Goal: Information Seeking & Learning: Find specific fact

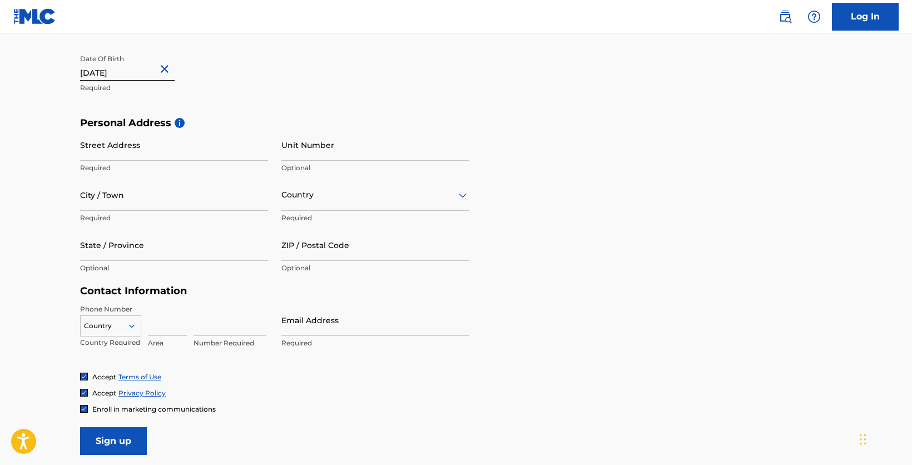
scroll to position [302, 0]
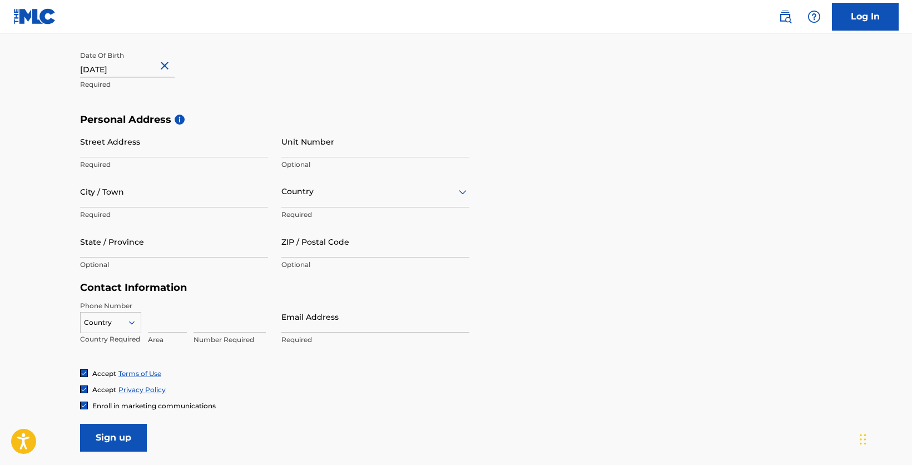
click at [120, 150] on input "Street Address" at bounding box center [174, 142] width 188 height 32
type input "1"
type input "5840 Beauregard Dr"
type input "Nashville"
type input "US"
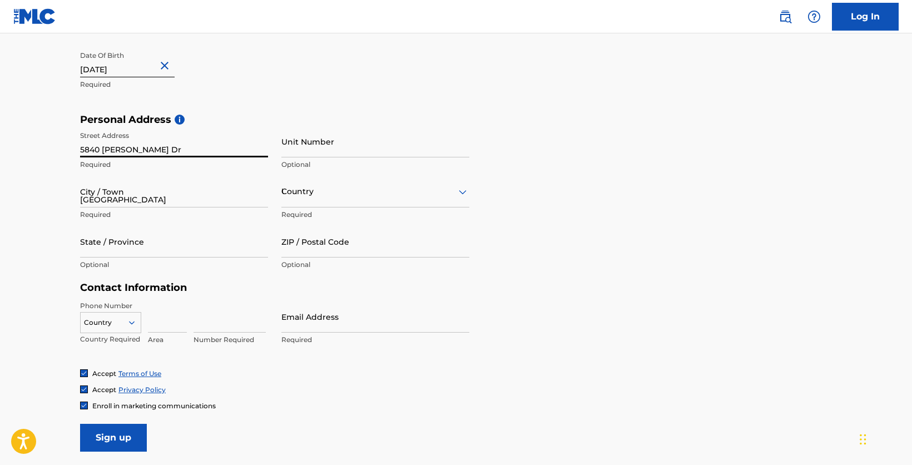
type input "TN"
type input "37215"
type input "303"
type input "905"
type input "3859"
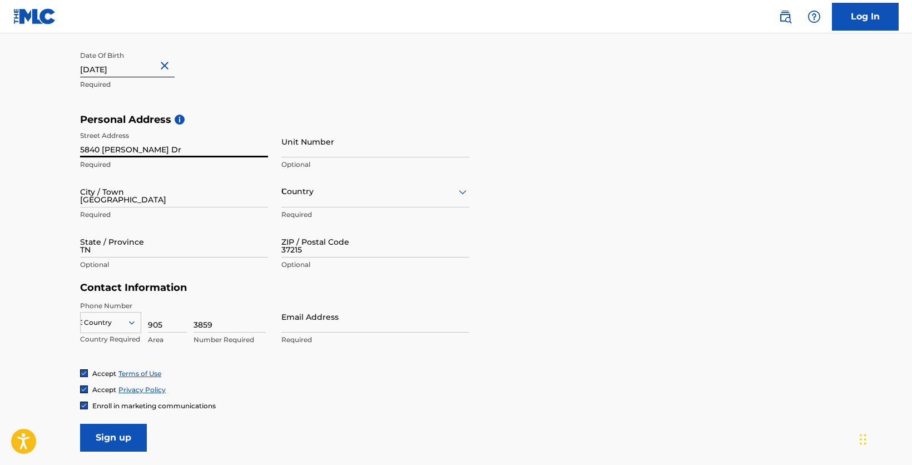
type input "[PERSON_NAME][EMAIL_ADDRESS][DOMAIN_NAME]"
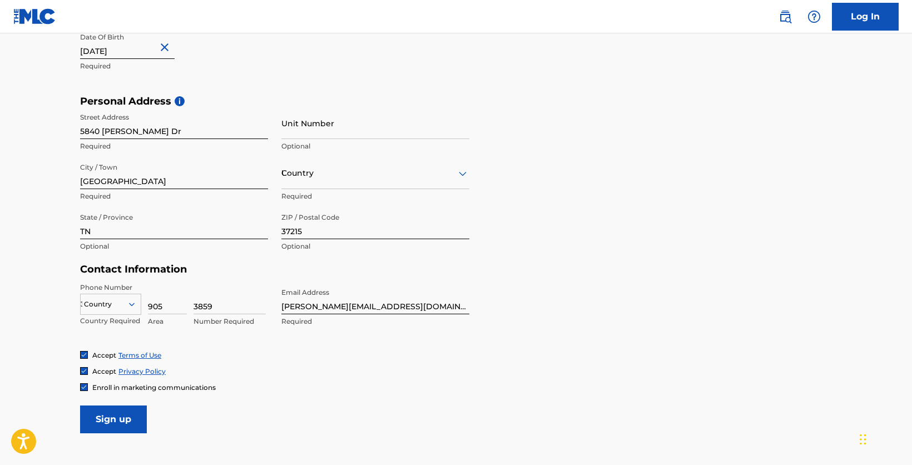
scroll to position [322, 0]
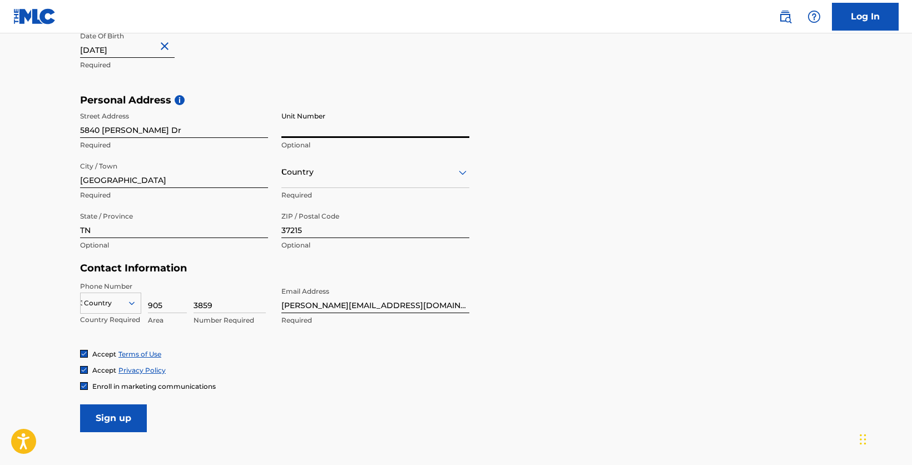
click at [304, 133] on input "Unit Number" at bounding box center [375, 122] width 188 height 32
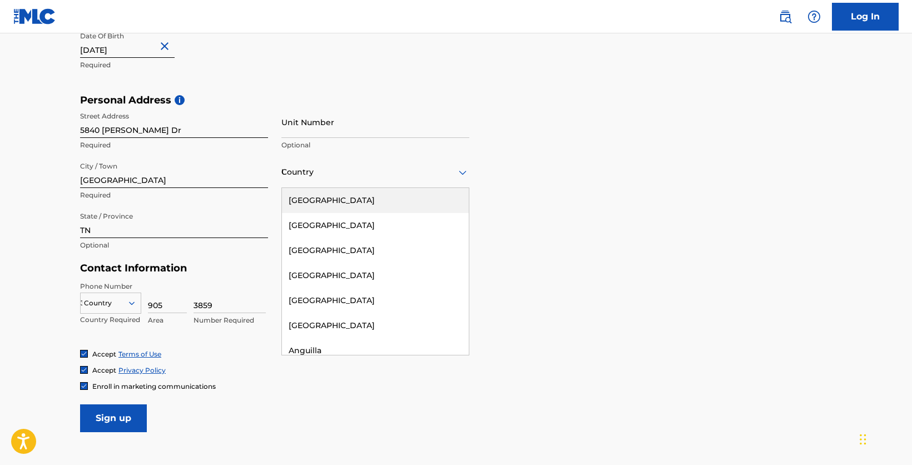
click at [333, 183] on div "Country US" at bounding box center [375, 172] width 188 height 32
click at [327, 203] on div "United States" at bounding box center [375, 200] width 187 height 25
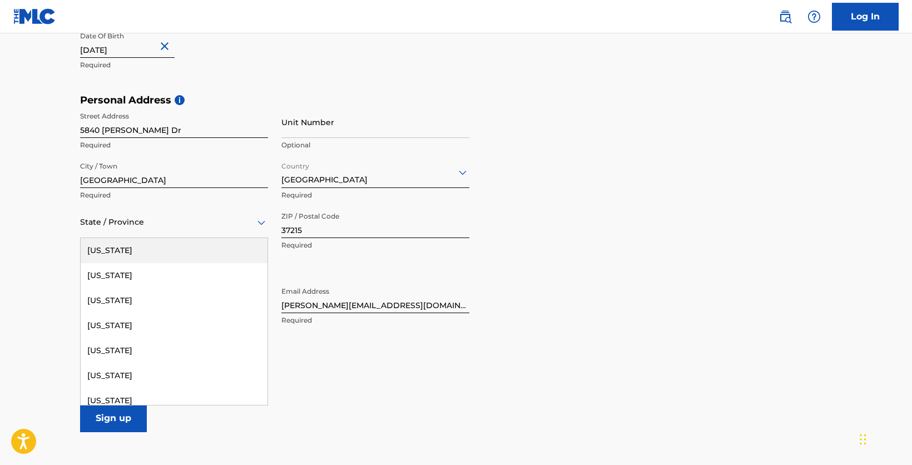
click at [168, 229] on div "State / Province" at bounding box center [174, 222] width 188 height 32
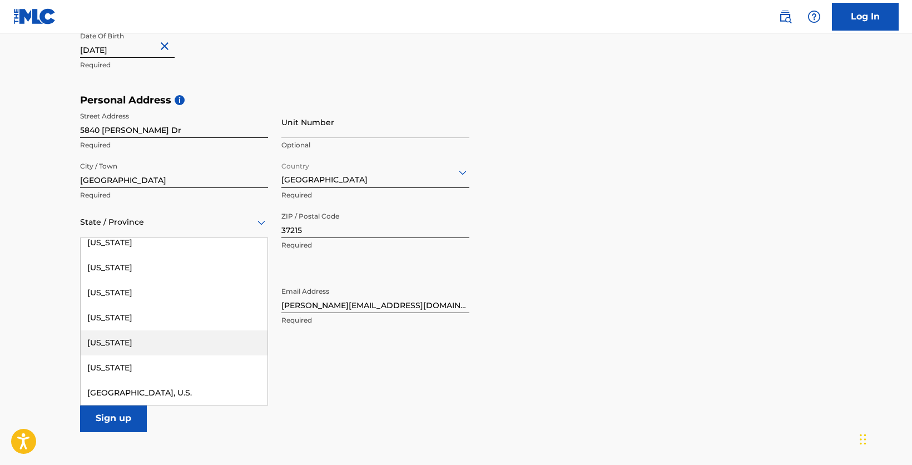
scroll to position [1124, 0]
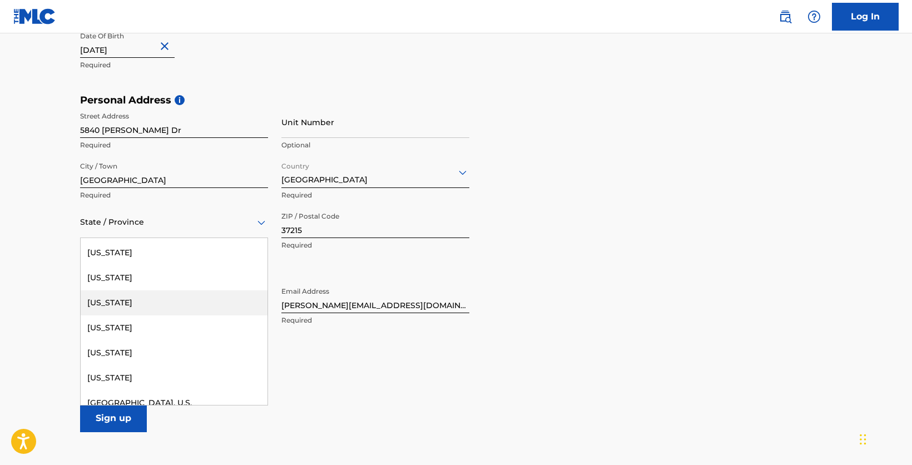
click at [135, 306] on div "Tennessee" at bounding box center [174, 302] width 187 height 25
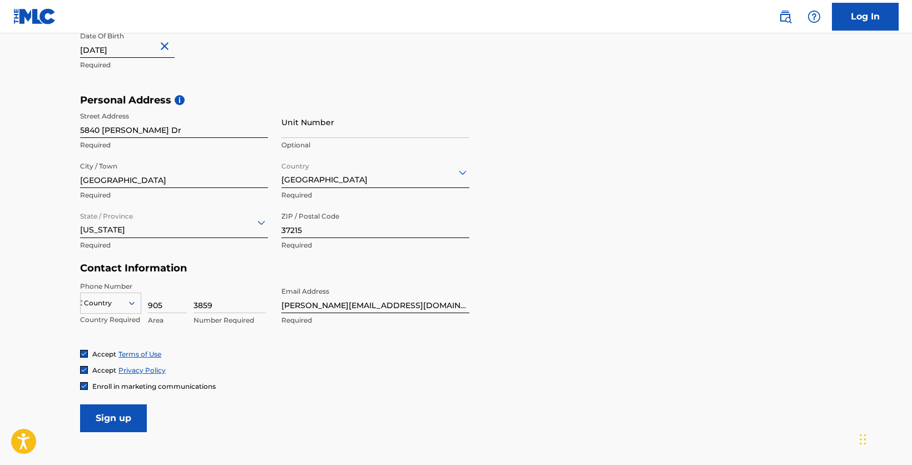
scroll to position [333, 0]
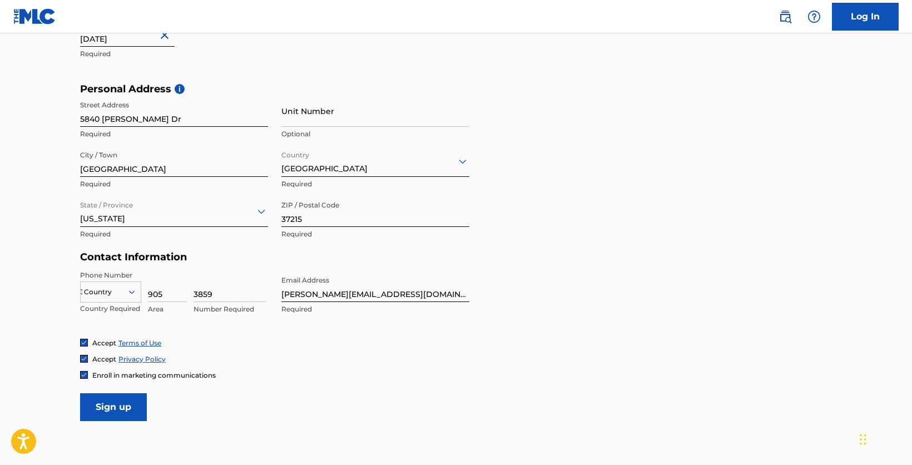
click at [131, 298] on div "Country 303" at bounding box center [110, 289] width 61 height 17
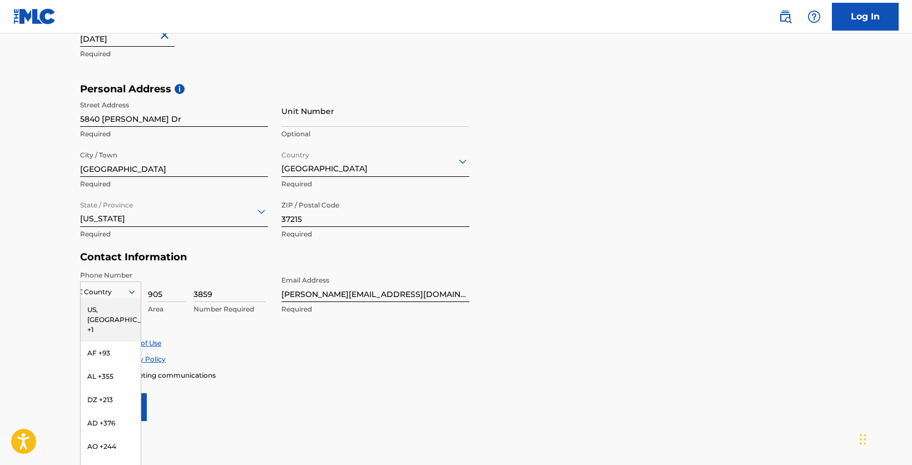
click at [100, 314] on div "US, CA +1" at bounding box center [111, 319] width 60 height 43
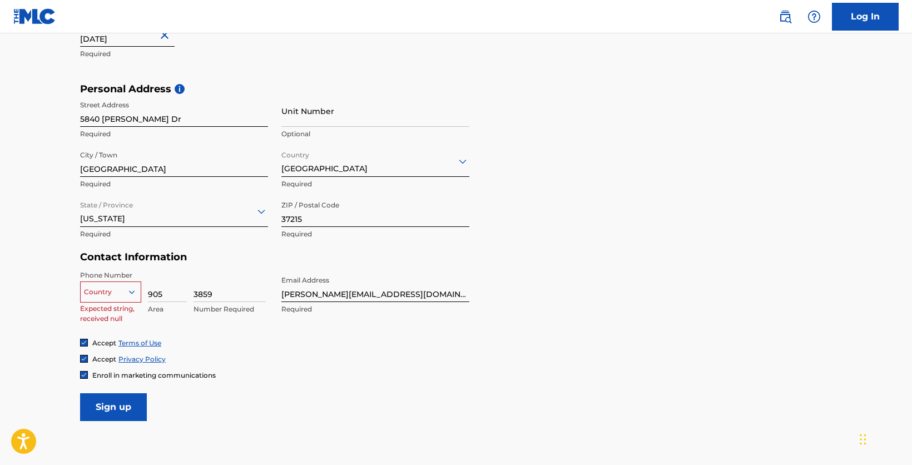
click at [135, 290] on icon at bounding box center [132, 292] width 10 height 10
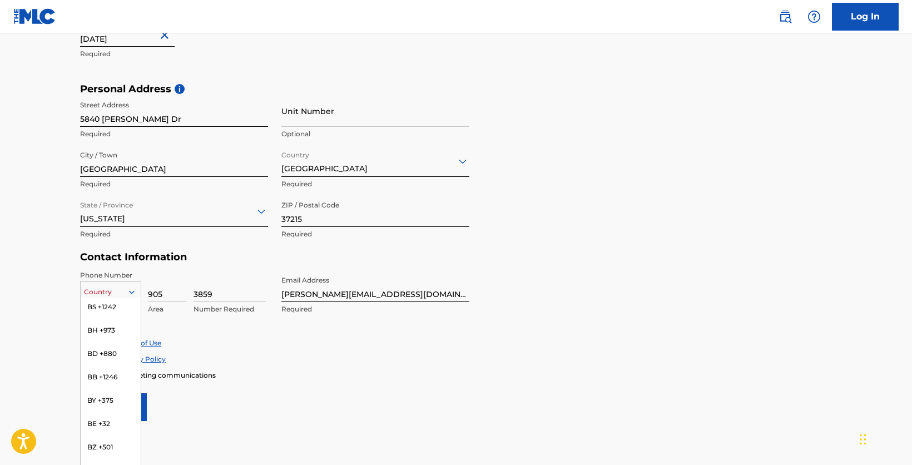
scroll to position [0, 0]
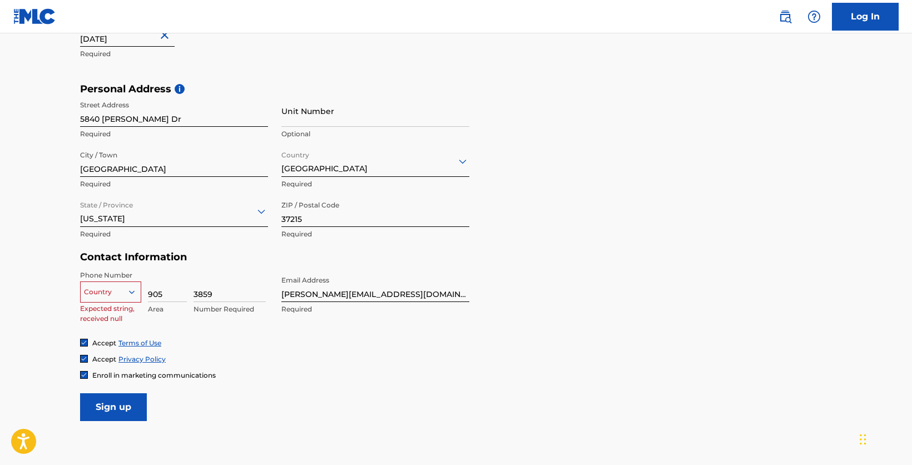
click at [68, 307] on div "The MLC uses identity verification before a user is registered to comply with K…" at bounding box center [456, 98] width 778 height 645
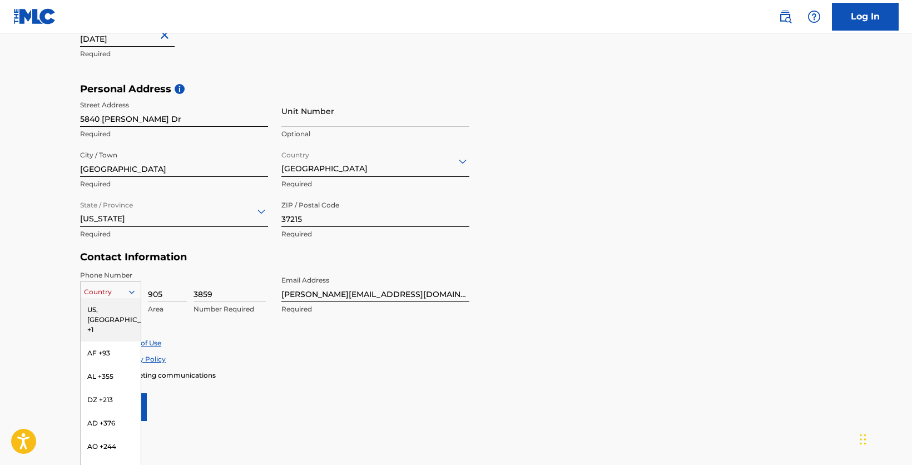
click at [132, 293] on icon at bounding box center [132, 291] width 6 height 3
click at [93, 311] on div "US, CA +1" at bounding box center [111, 319] width 60 height 43
click at [135, 291] on icon at bounding box center [132, 291] width 6 height 3
click at [118, 310] on div "US, CA +1" at bounding box center [111, 319] width 60 height 43
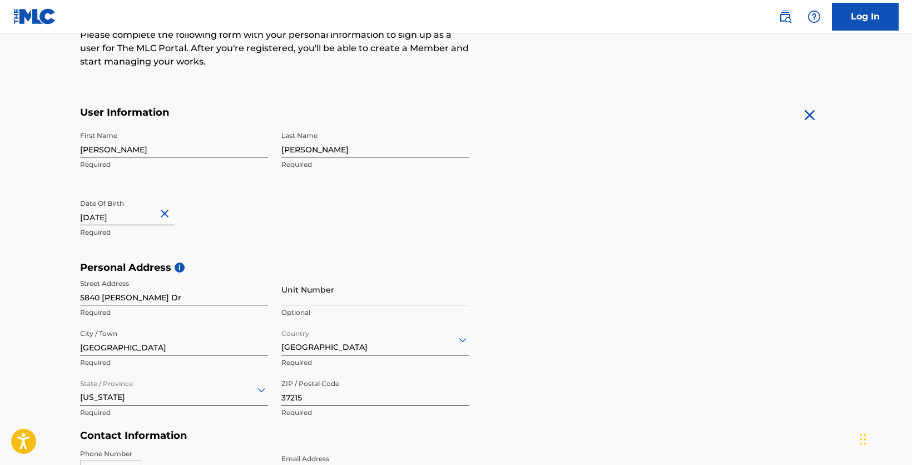
scroll to position [156, 0]
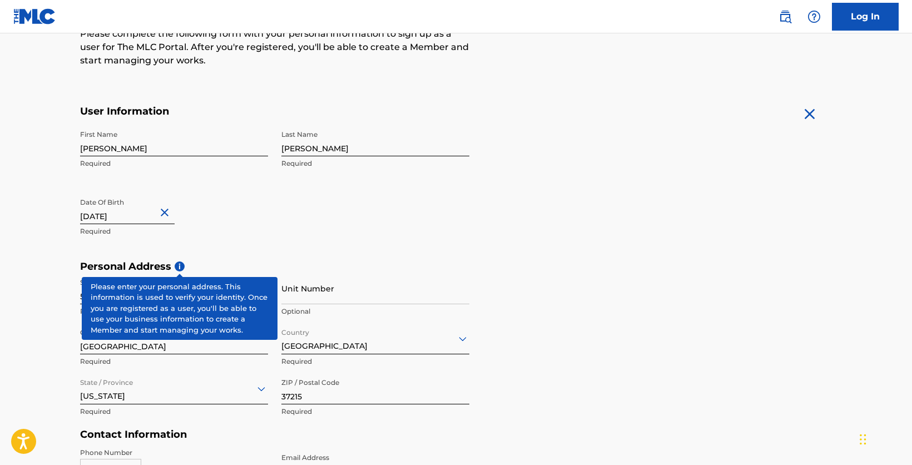
click at [181, 265] on span "i" at bounding box center [180, 266] width 10 height 10
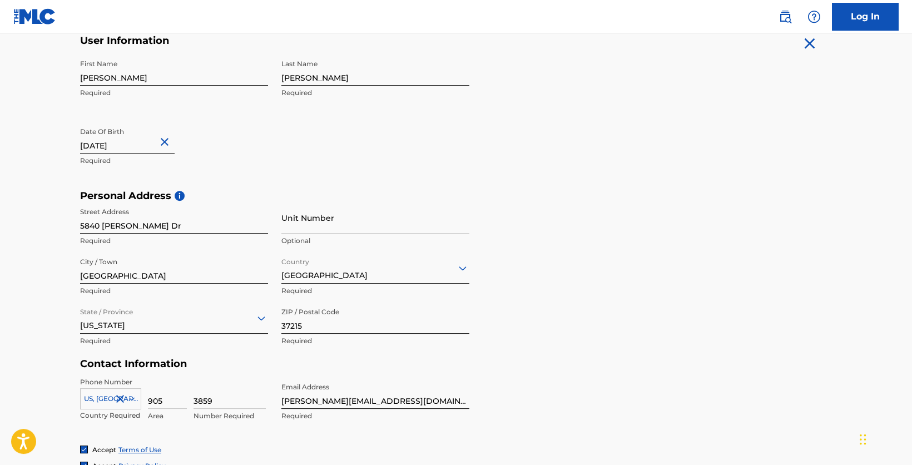
scroll to position [404, 0]
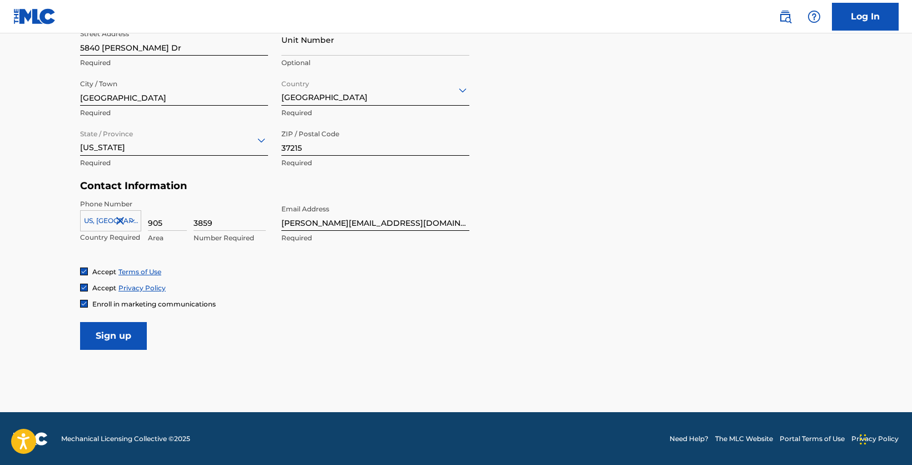
click at [116, 334] on input "Sign up" at bounding box center [113, 336] width 67 height 28
drag, startPoint x: 170, startPoint y: 225, endPoint x: 135, endPoint y: 222, distance: 35.1
click at [148, 222] on input "905" at bounding box center [167, 215] width 39 height 32
type input "303"
drag, startPoint x: 215, startPoint y: 221, endPoint x: 187, endPoint y: 221, distance: 27.8
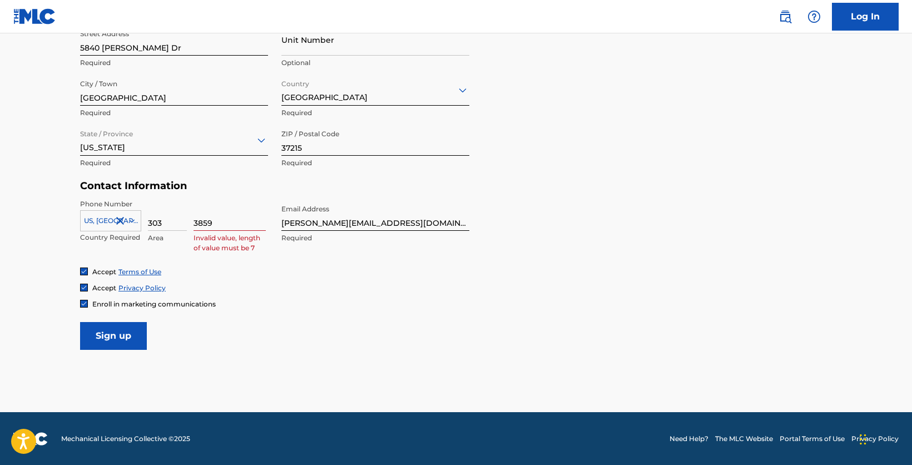
click at [193, 221] on input "3859" at bounding box center [229, 215] width 72 height 32
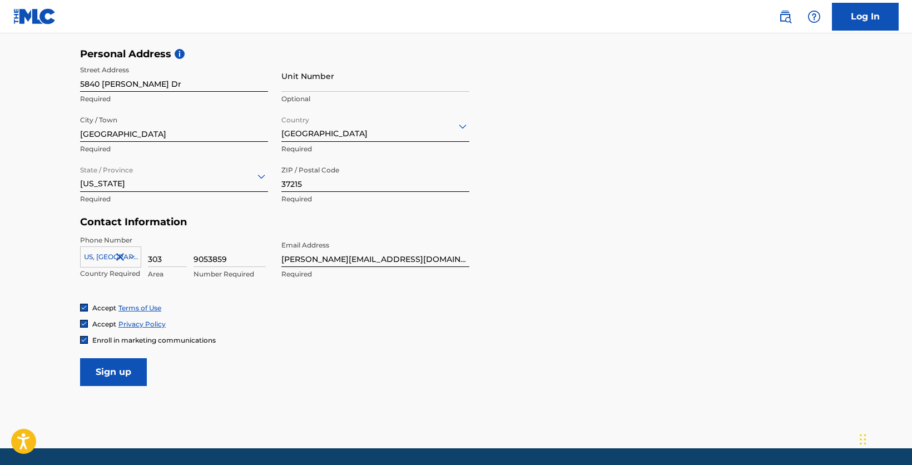
scroll to position [377, 0]
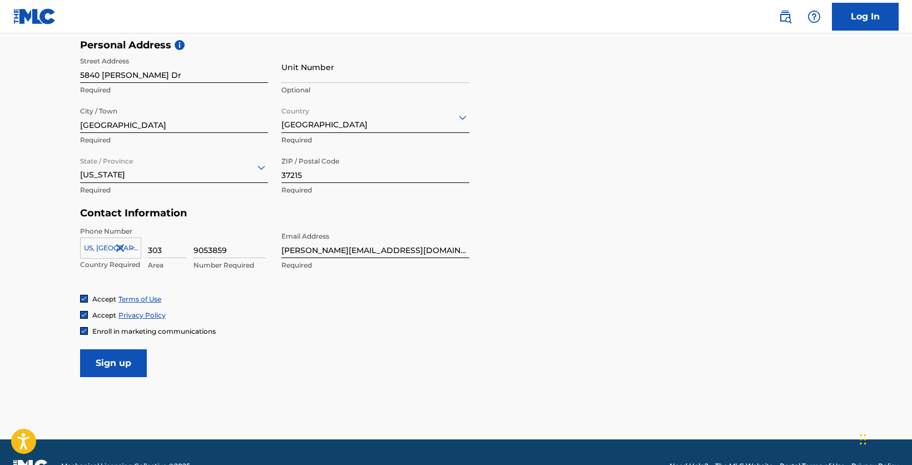
type input "9053859"
click at [300, 74] on input "Unit Number" at bounding box center [375, 67] width 188 height 32
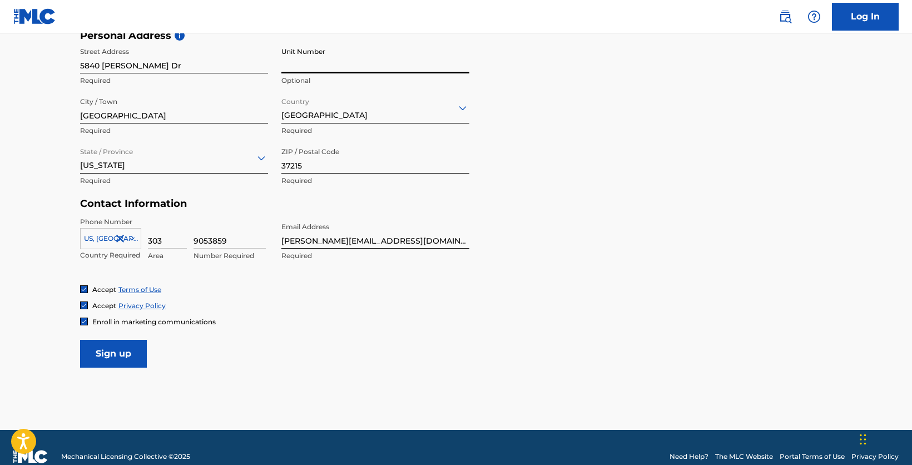
scroll to position [386, 0]
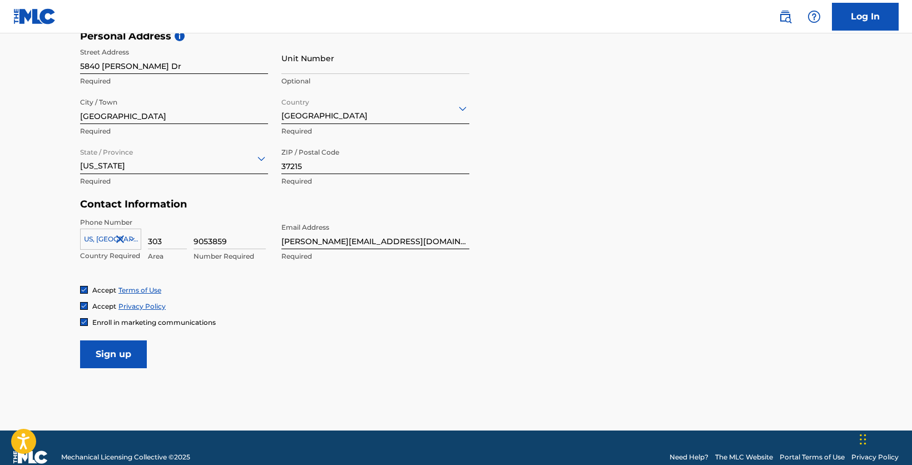
click at [110, 351] on input "Sign up" at bounding box center [113, 354] width 67 height 28
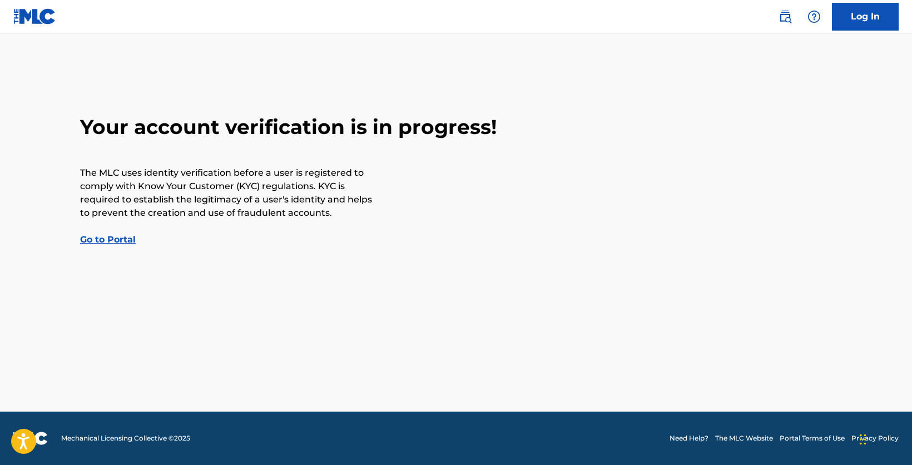
click at [117, 240] on link "Go to Portal" at bounding box center [108, 239] width 56 height 11
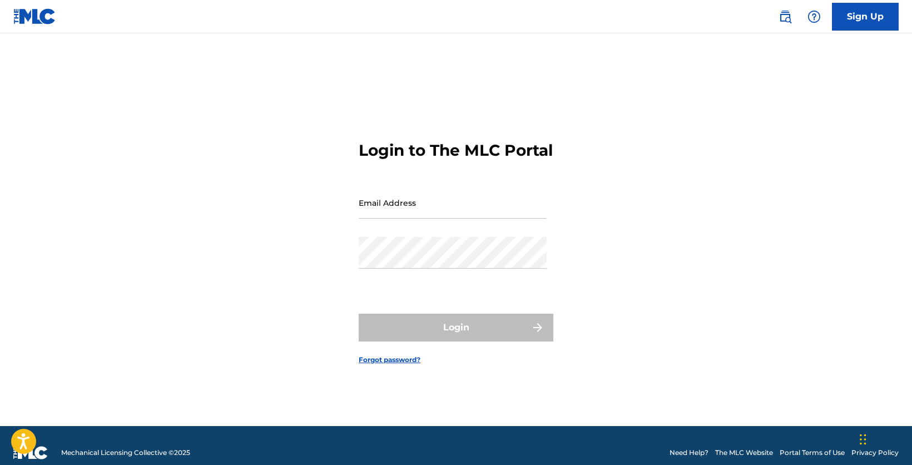
click at [36, 19] on img at bounding box center [34, 16] width 43 height 16
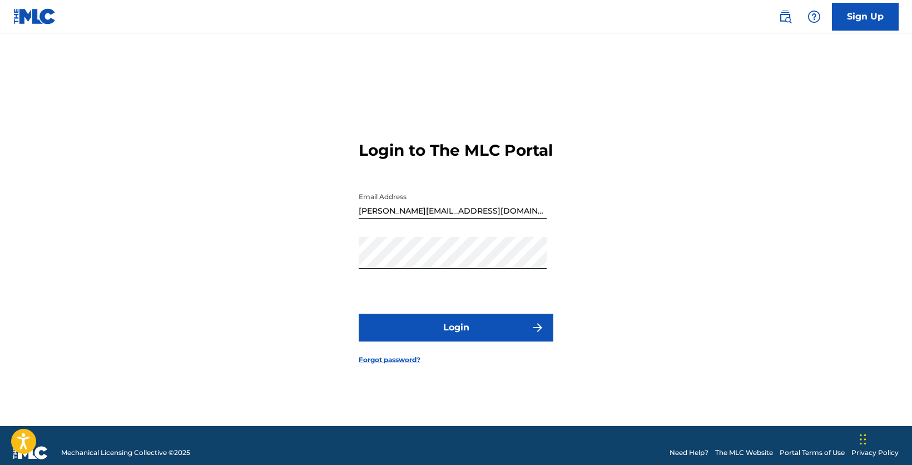
click at [36, 19] on img at bounding box center [34, 16] width 43 height 16
click at [21, 18] on img at bounding box center [34, 16] width 43 height 16
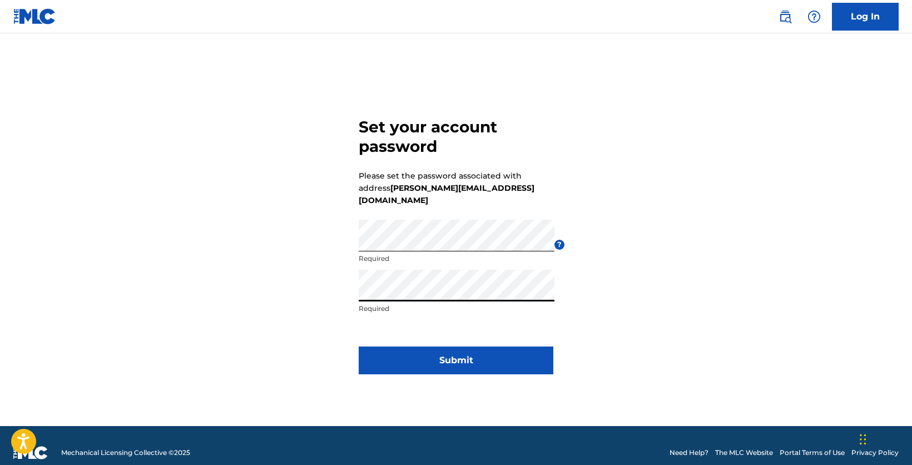
click at [468, 355] on button "Submit" at bounding box center [456, 360] width 195 height 28
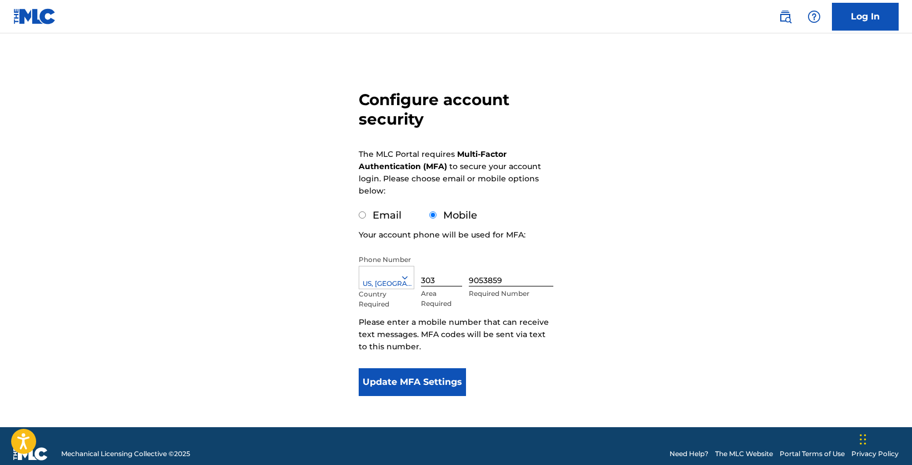
scroll to position [73, 0]
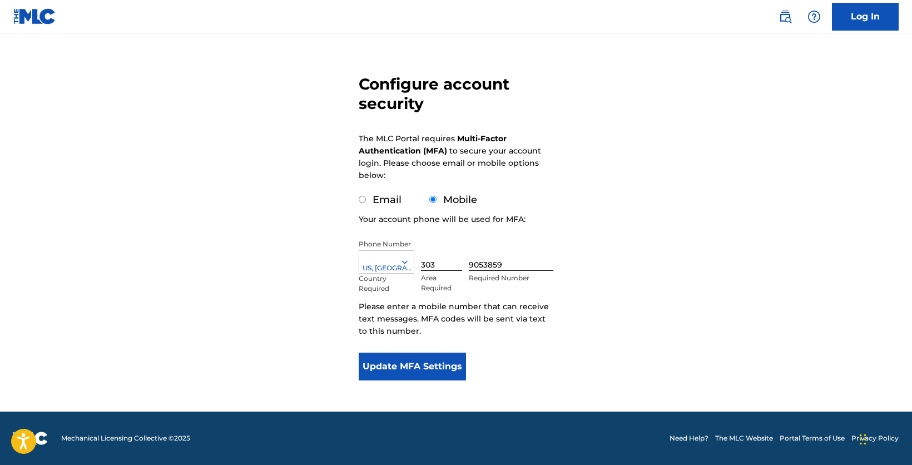
click at [410, 370] on button "Update MFA Settings" at bounding box center [412, 366] width 107 height 28
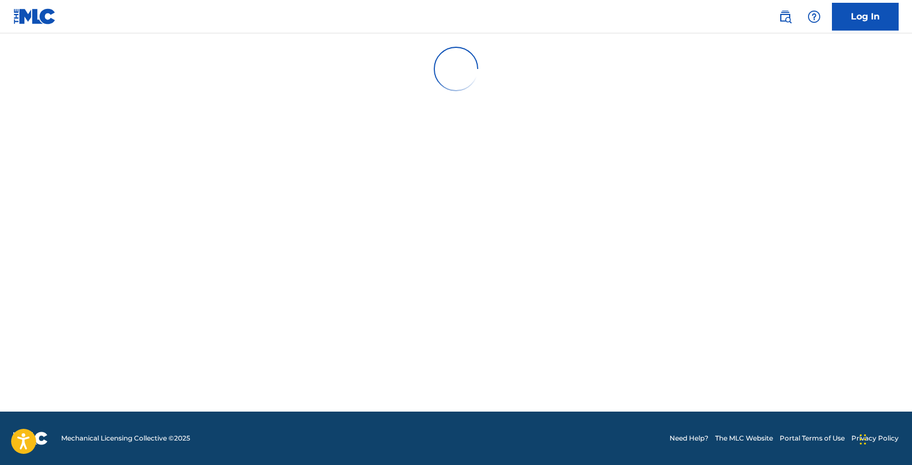
scroll to position [0, 0]
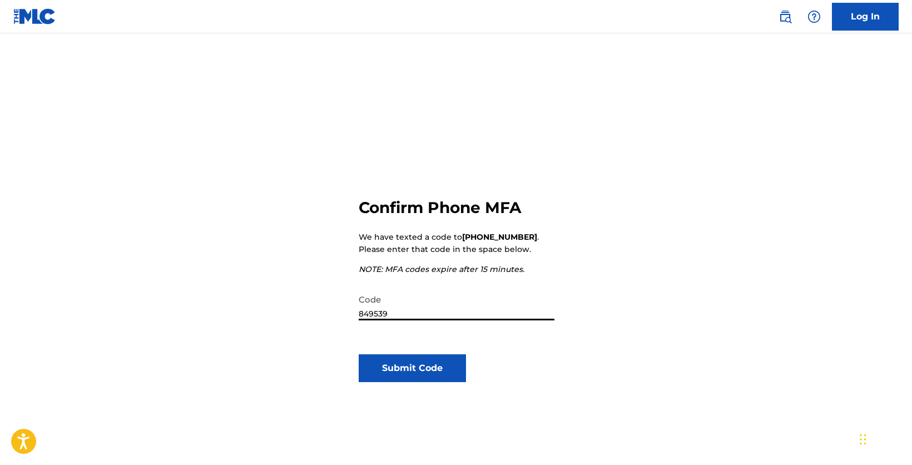
type input "849539"
click at [406, 368] on button "Submit Code" at bounding box center [412, 368] width 107 height 28
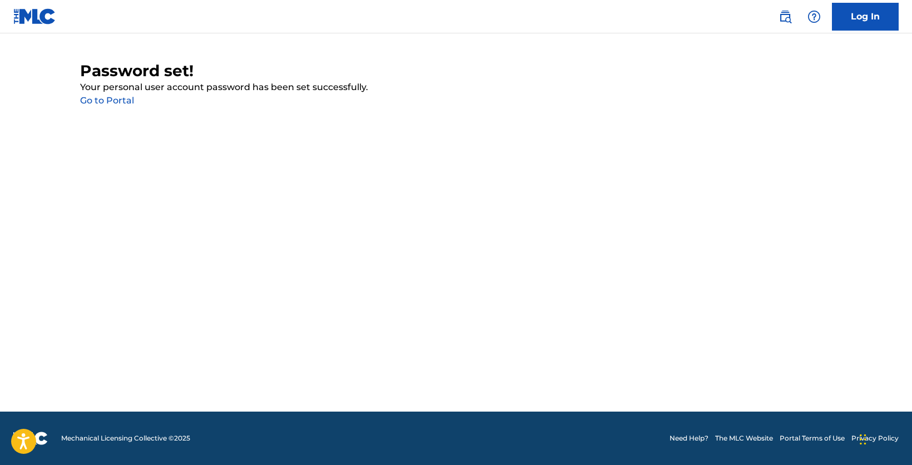
click at [122, 102] on link "Go to Portal" at bounding box center [107, 100] width 54 height 11
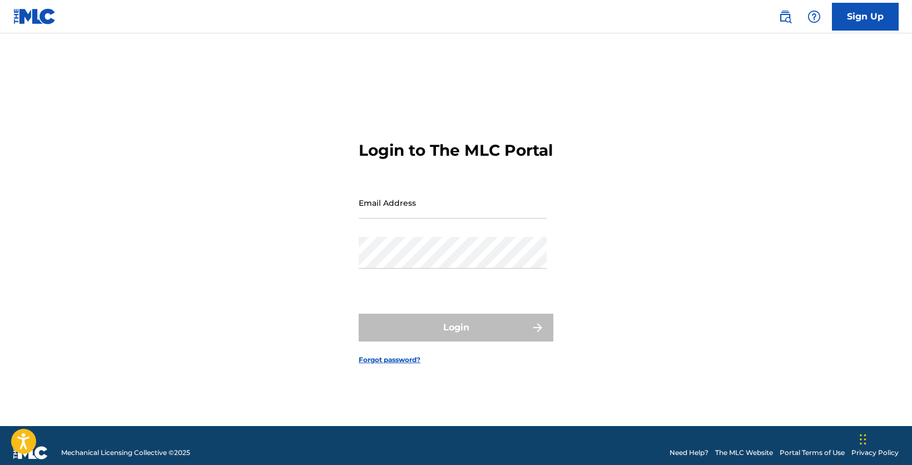
type input "[PERSON_NAME][EMAIL_ADDRESS][DOMAIN_NAME]"
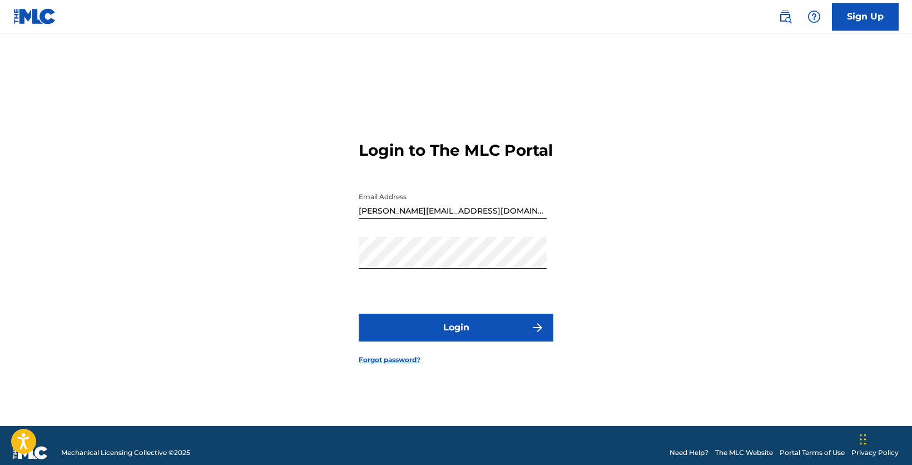
click at [524, 337] on button "Login" at bounding box center [456, 328] width 195 height 28
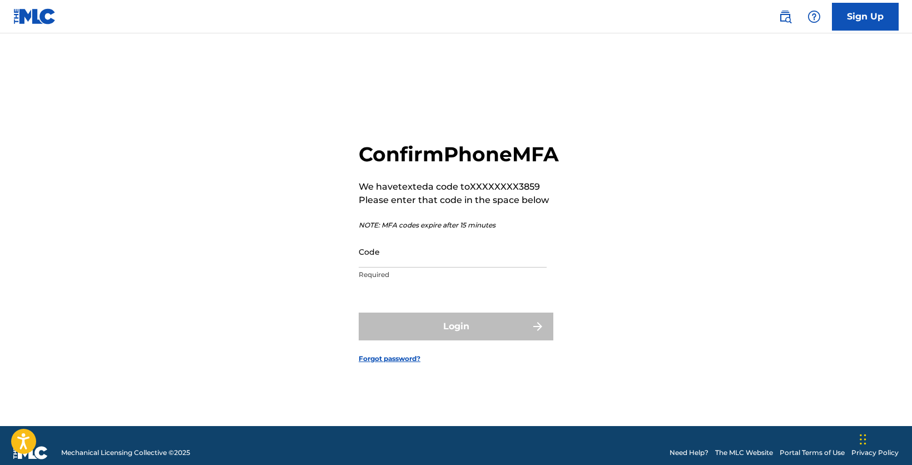
click at [440, 267] on input "Code" at bounding box center [453, 252] width 188 height 32
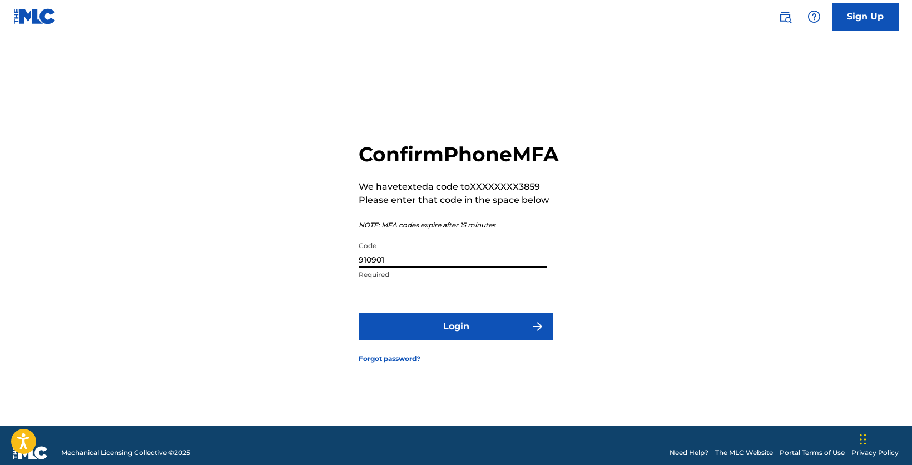
type input "910901"
click at [489, 335] on button "Login" at bounding box center [456, 326] width 195 height 28
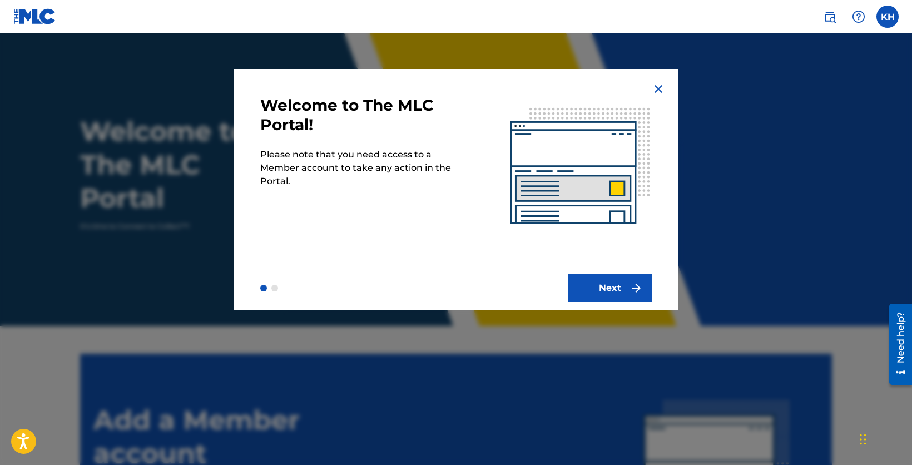
click at [602, 285] on button "Next" at bounding box center [609, 288] width 83 height 28
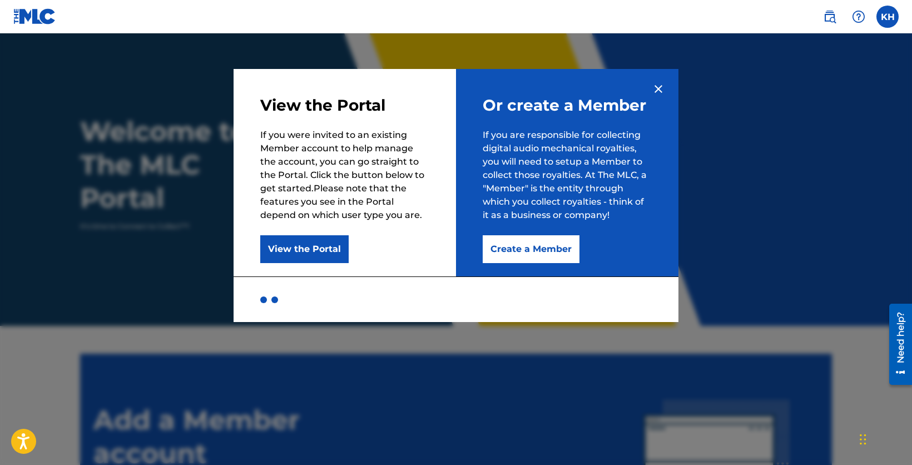
click at [554, 241] on button "Create a Member" at bounding box center [531, 249] width 97 height 28
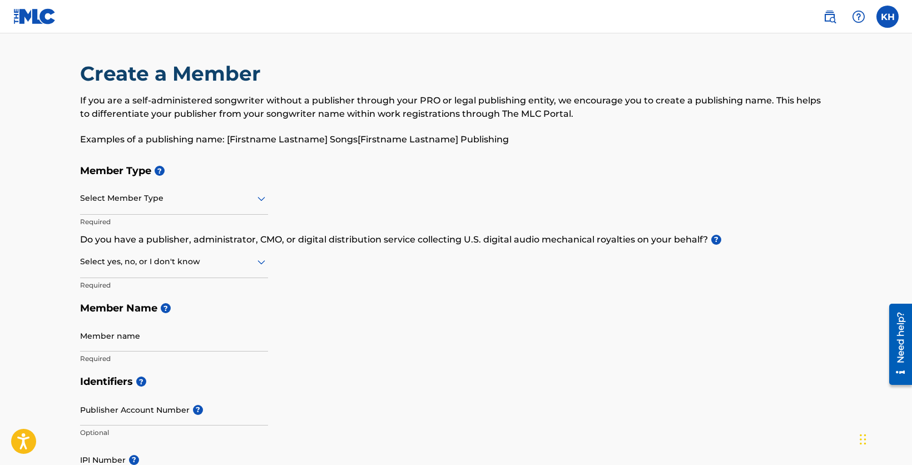
click at [178, 199] on div at bounding box center [174, 198] width 188 height 14
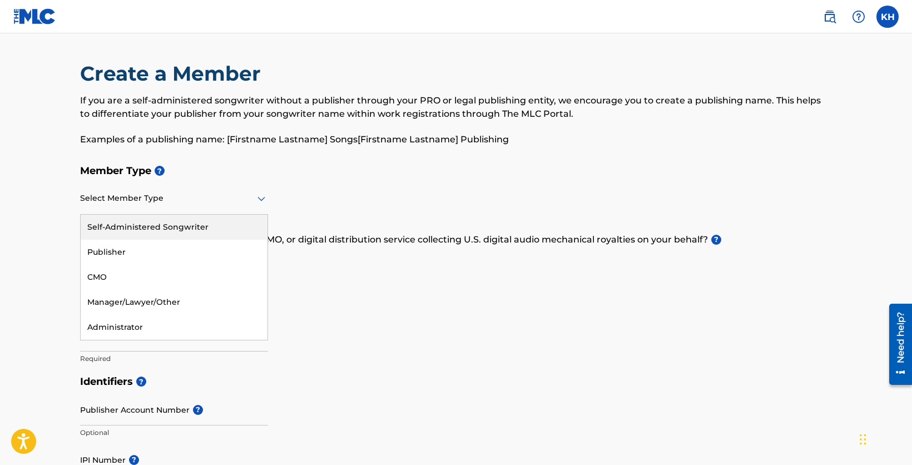
click at [196, 230] on div "Self-Administered Songwriter" at bounding box center [174, 227] width 187 height 25
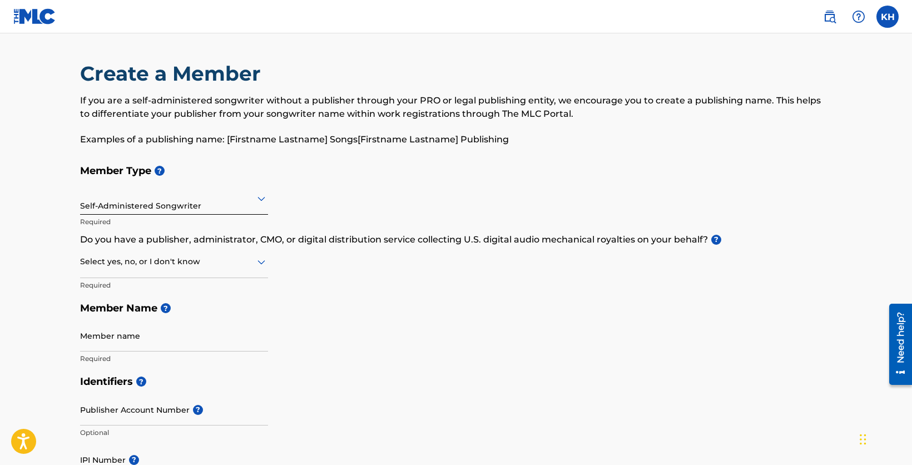
click at [265, 264] on icon at bounding box center [261, 261] width 13 height 13
click at [291, 257] on div "Member Type ? Self-Administered Songwriter Required Do you have a publisher, ad…" at bounding box center [456, 264] width 752 height 211
click at [261, 198] on icon at bounding box center [261, 199] width 8 height 4
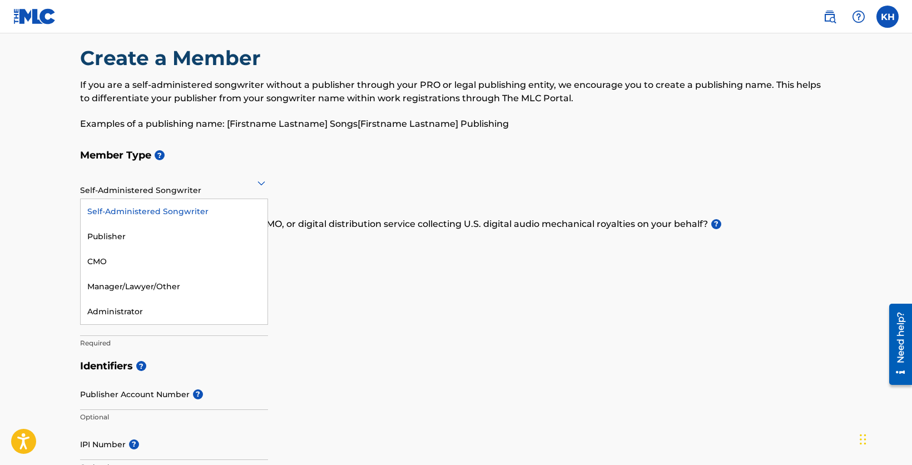
scroll to position [12, 0]
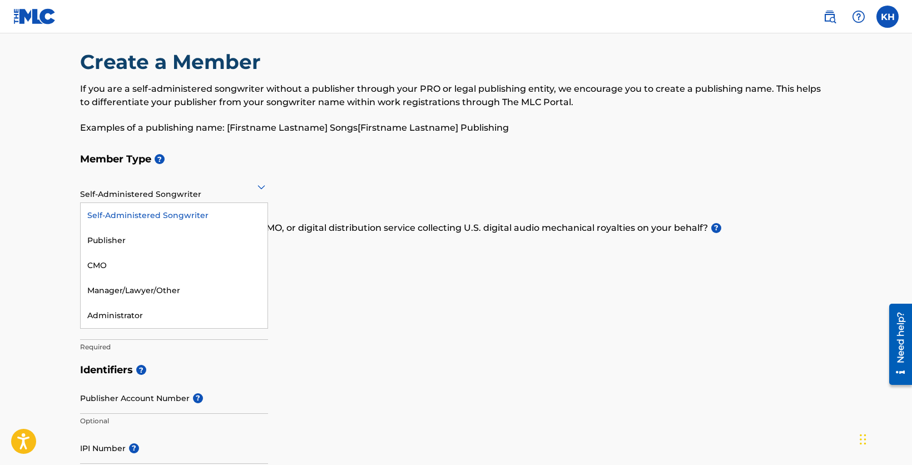
click at [316, 190] on div "Member Type ? Self-Administered Songwriter selected, 1 of 5. 5 results availabl…" at bounding box center [456, 252] width 752 height 211
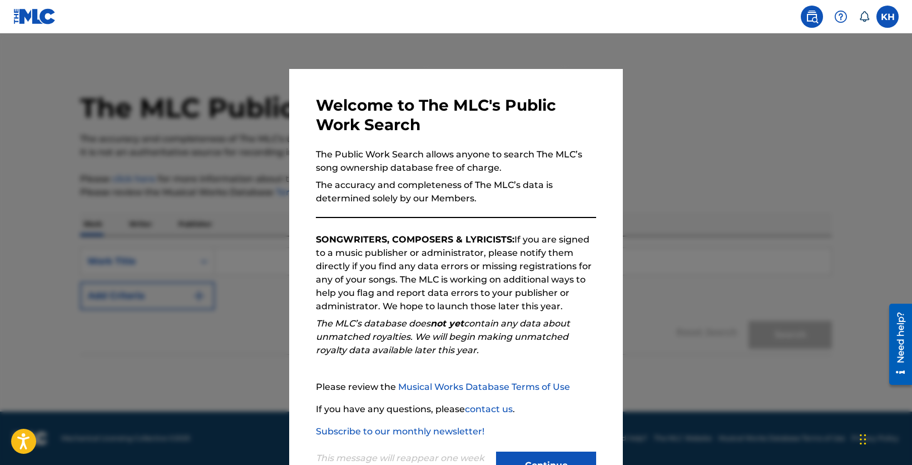
scroll to position [44, 0]
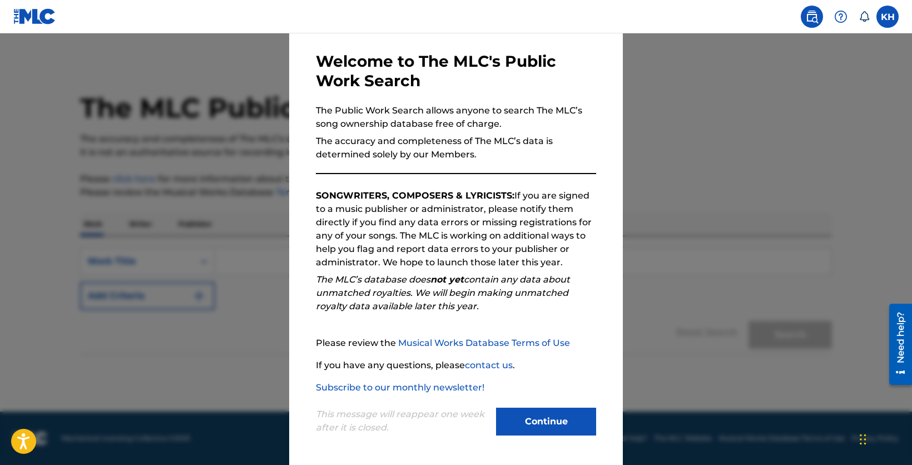
click at [546, 418] on button "Continue" at bounding box center [546, 422] width 100 height 28
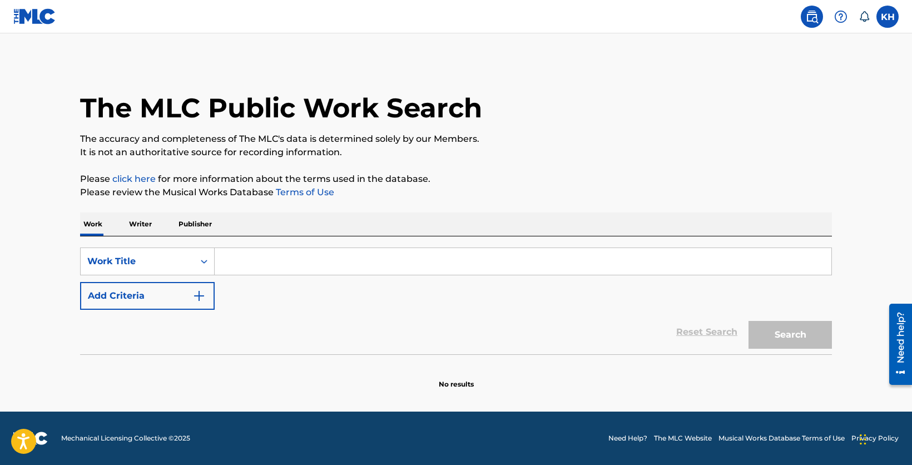
click at [141, 226] on p "Writer" at bounding box center [140, 223] width 29 height 23
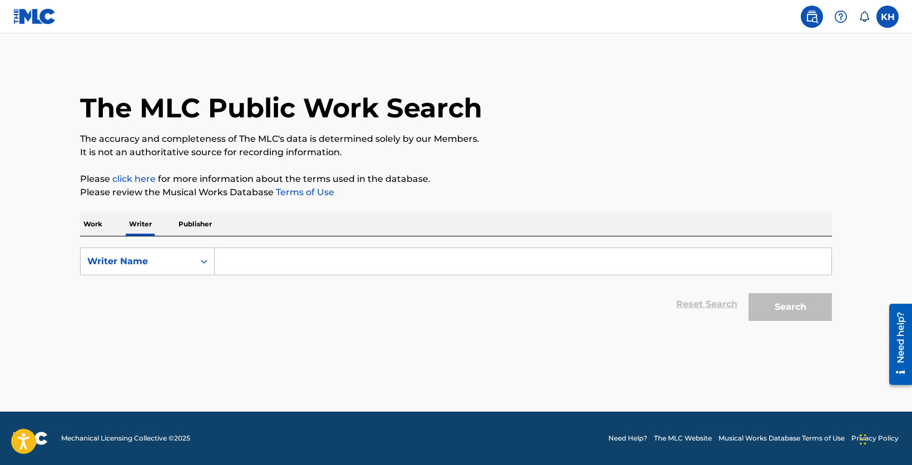
click at [194, 227] on p "Publisher" at bounding box center [195, 223] width 40 height 23
click at [92, 227] on p "Work" at bounding box center [93, 223] width 26 height 23
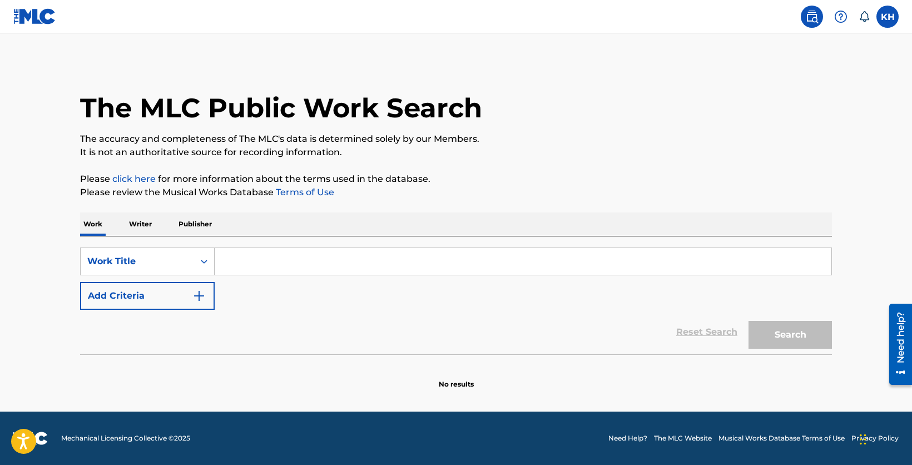
click at [135, 225] on p "Writer" at bounding box center [140, 223] width 29 height 23
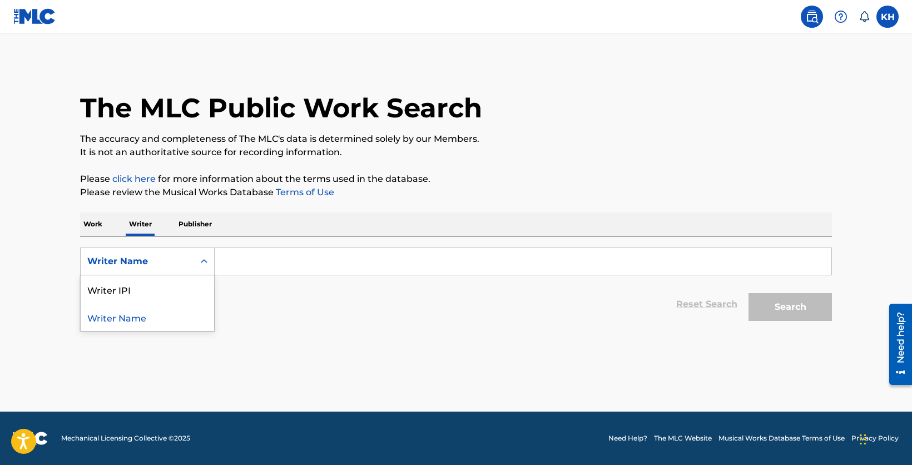
click at [208, 262] on icon "Search Form" at bounding box center [203, 261] width 11 height 11
click at [246, 264] on input "Search Form" at bounding box center [523, 261] width 617 height 27
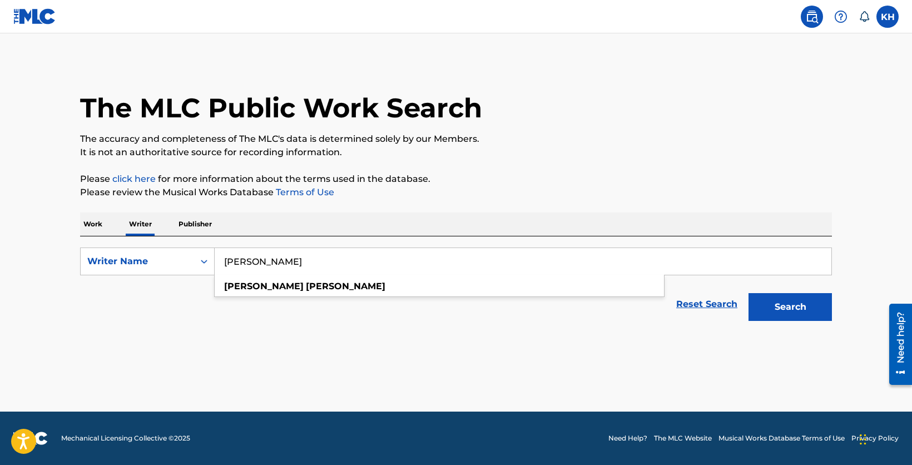
type input "Katie Herzig"
click at [748, 293] on button "Search" at bounding box center [789, 307] width 83 height 28
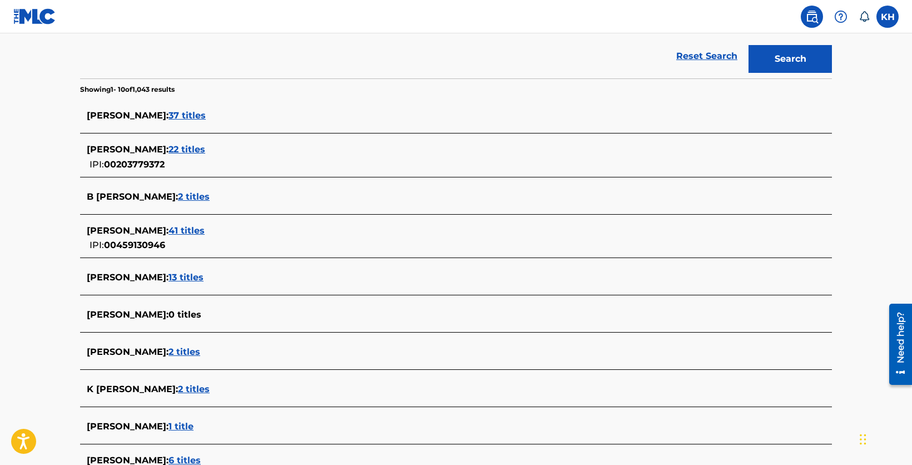
scroll to position [152, 0]
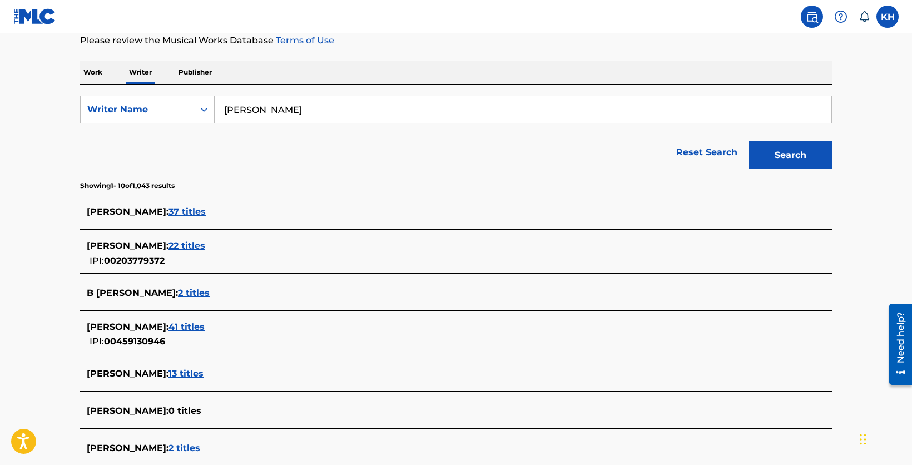
click at [182, 213] on span "37 titles" at bounding box center [186, 211] width 37 height 11
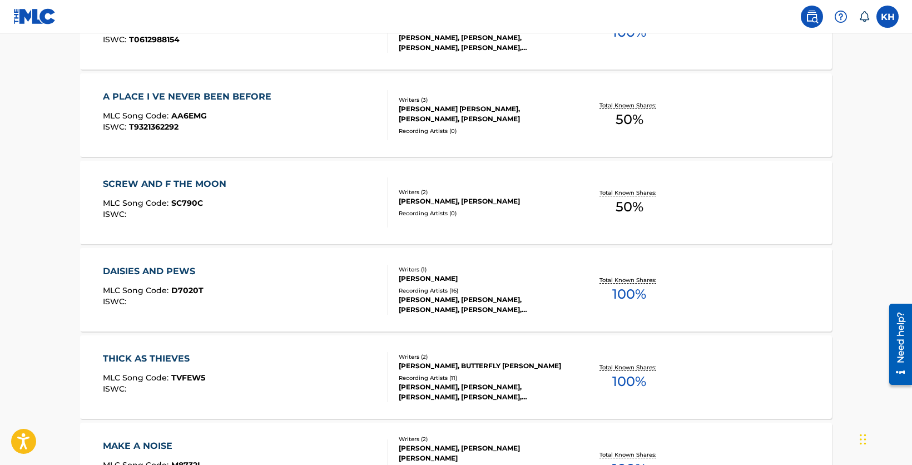
scroll to position [739, 0]
click at [168, 270] on div "DAISIES AND PEWS" at bounding box center [153, 270] width 101 height 13
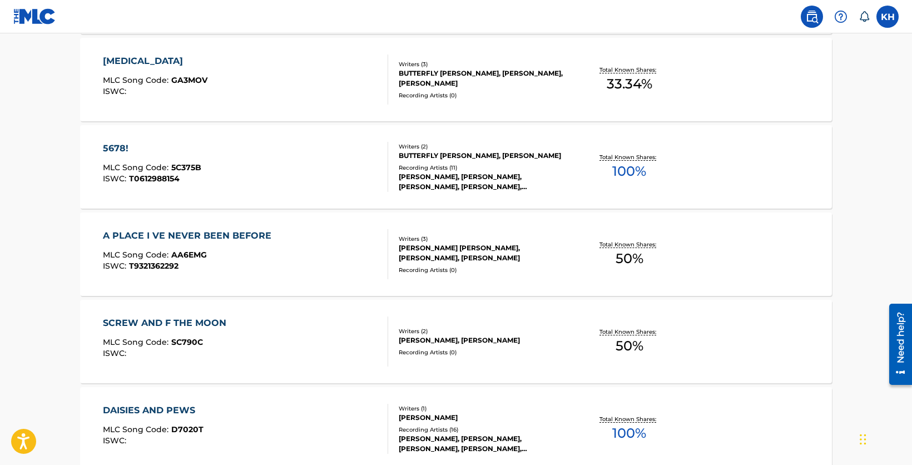
scroll to position [606, 0]
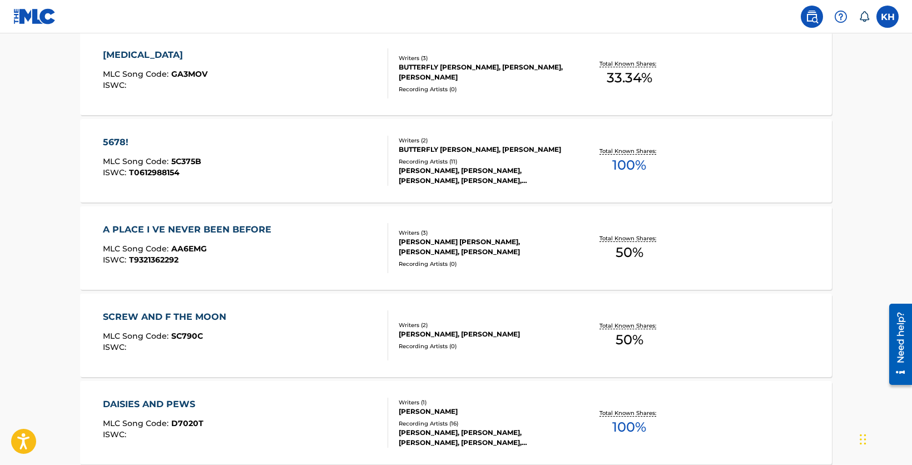
click at [242, 232] on div "A PLACE I VE NEVER BEEN BEFORE" at bounding box center [190, 229] width 174 height 13
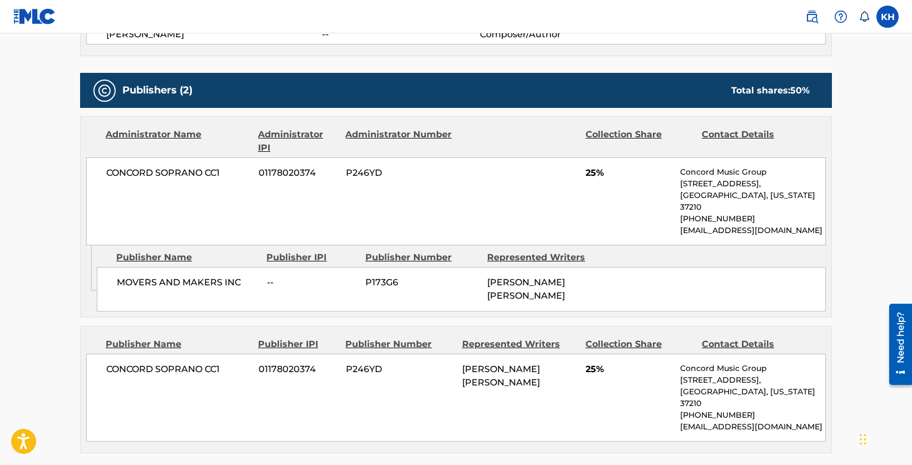
scroll to position [578, 0]
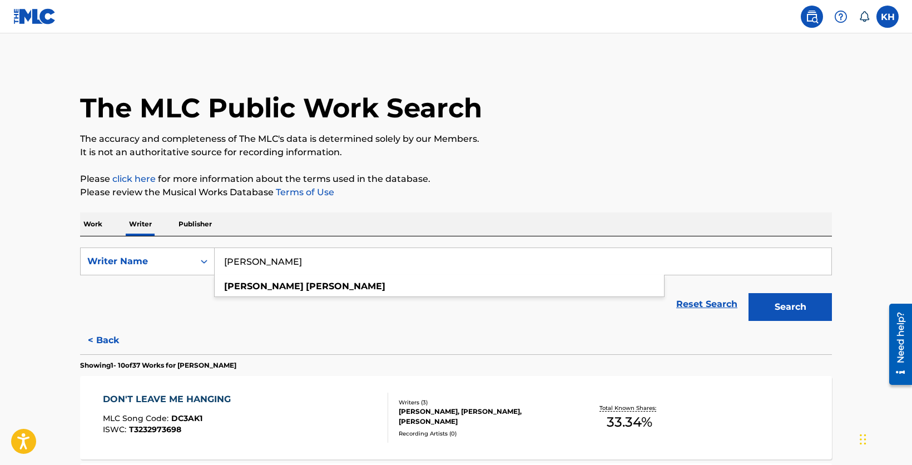
drag, startPoint x: 279, startPoint y: 262, endPoint x: 239, endPoint y: 266, distance: 40.8
click at [239, 266] on input "Katie Herzig" at bounding box center [523, 261] width 617 height 27
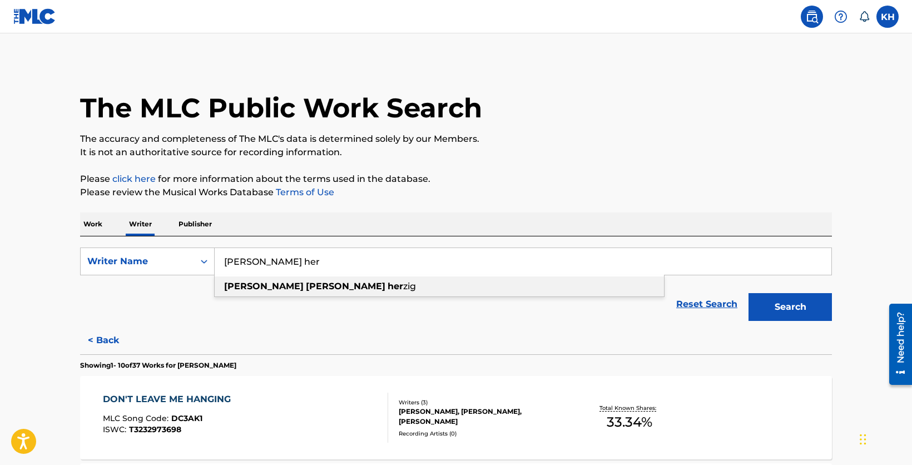
click at [246, 289] on strong "[PERSON_NAME]" at bounding box center [264, 286] width 80 height 11
type input "katheryne lee herzig"
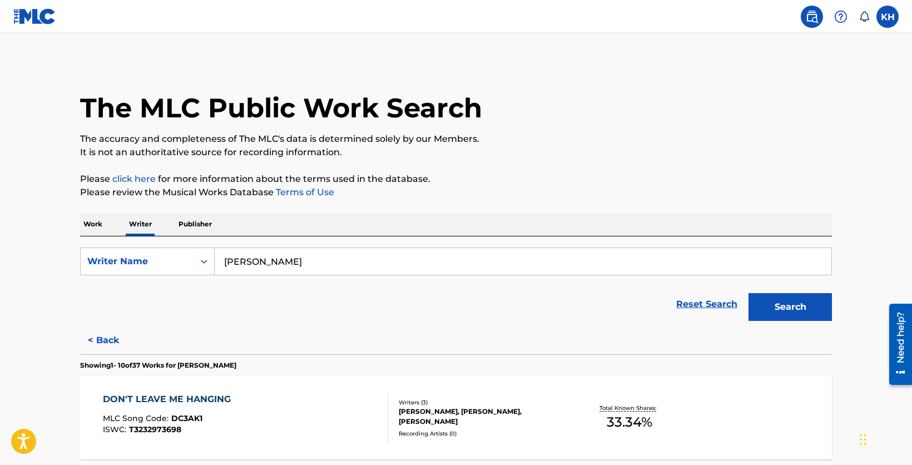
click at [791, 310] on button "Search" at bounding box center [789, 307] width 83 height 28
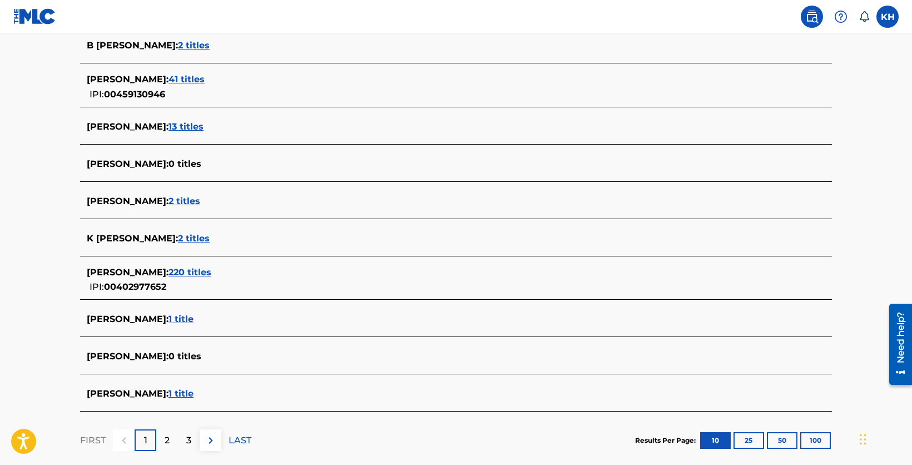
scroll to position [311, 0]
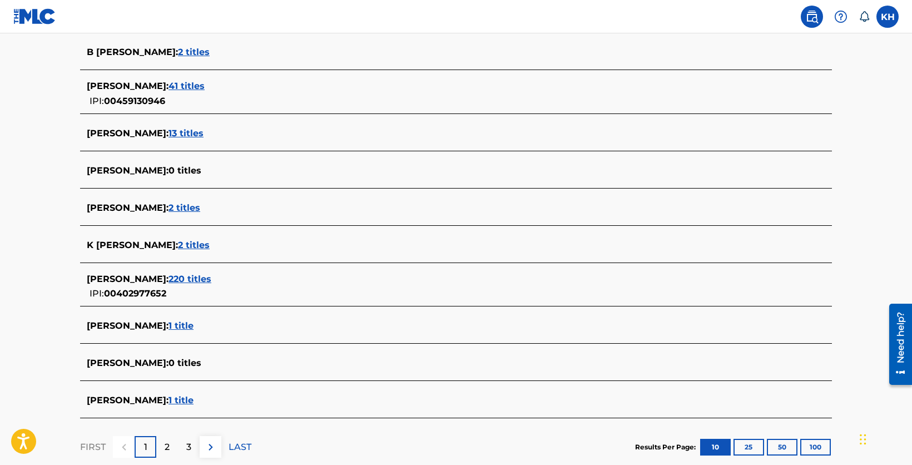
click at [193, 402] on span "1 title" at bounding box center [180, 400] width 25 height 11
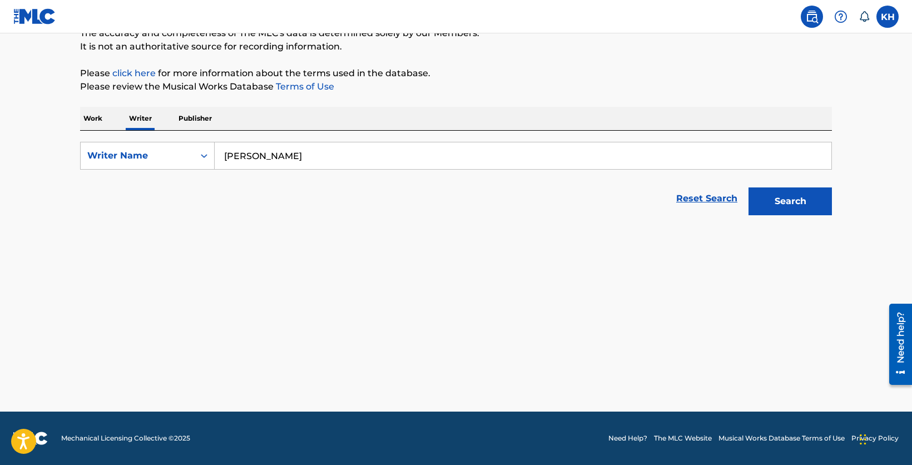
scroll to position [106, 0]
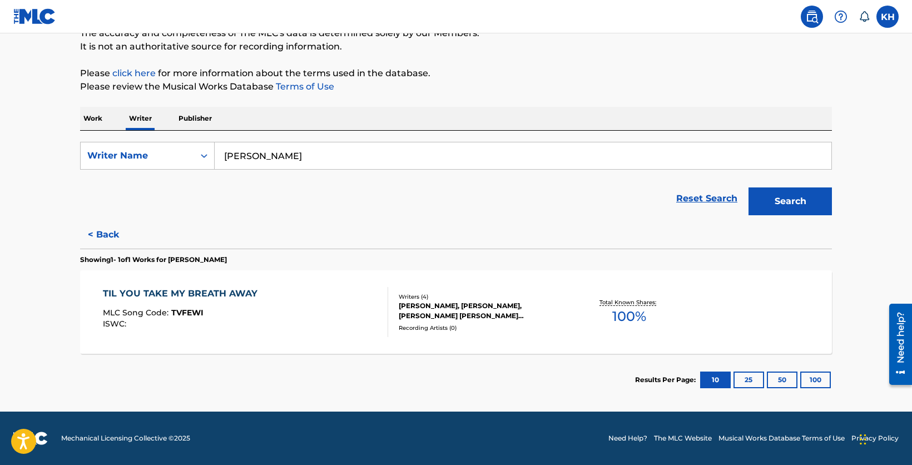
click at [493, 314] on div "KATHERYNE LEE HERZIG, MOLLY TUTTLE, MOLLY ROSE TUTTLE, KATHERYNE LEE HERZIG" at bounding box center [483, 311] width 168 height 20
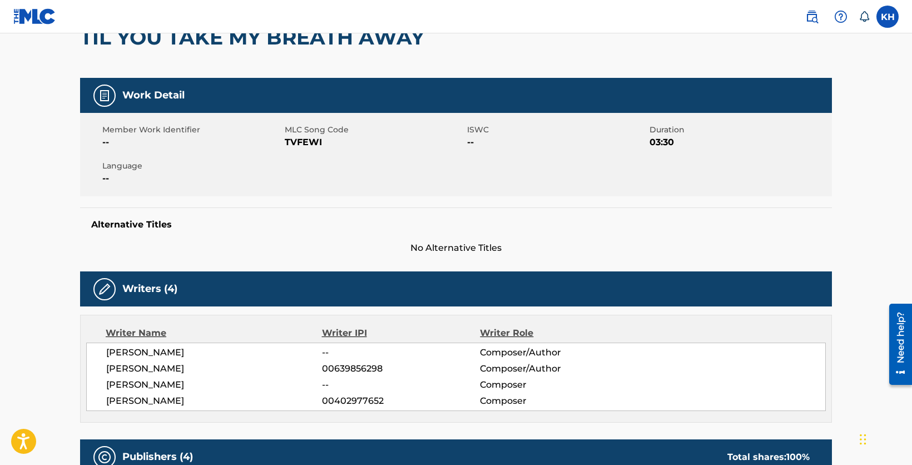
scroll to position [69, 0]
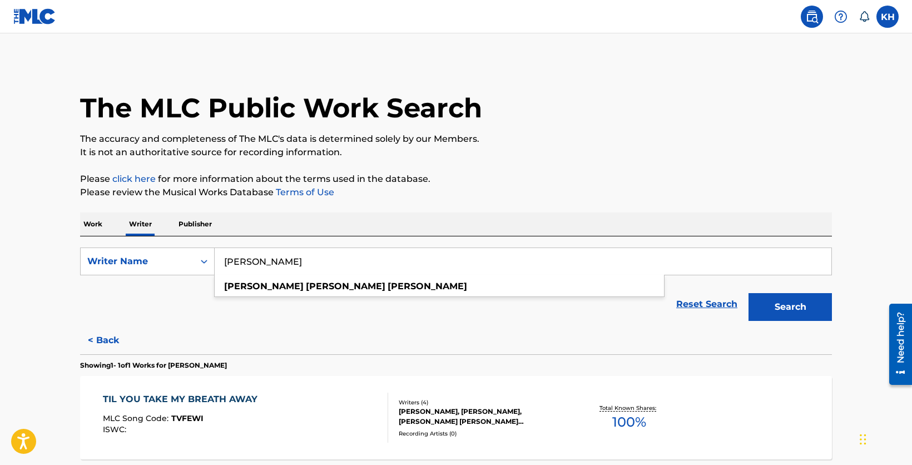
drag, startPoint x: 344, startPoint y: 261, endPoint x: 205, endPoint y: 261, distance: 139.0
click at [215, 261] on input "katheryne lee herzig" at bounding box center [523, 261] width 617 height 27
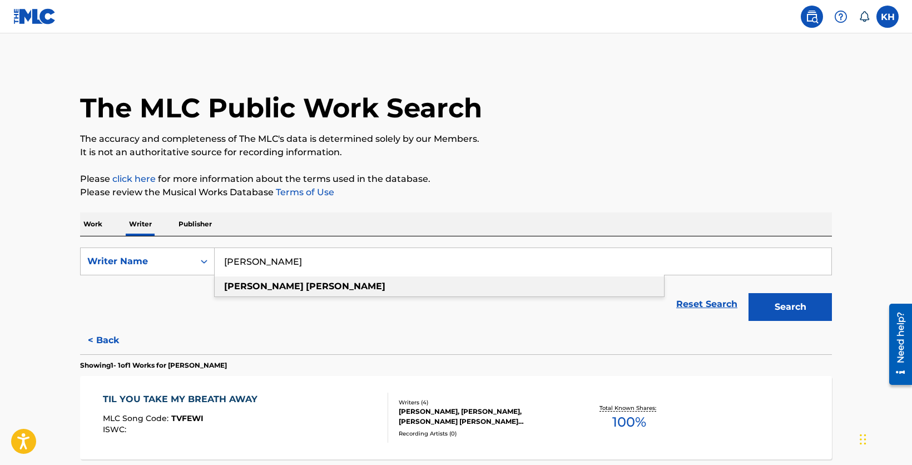
type input "katie herzig"
click at [240, 291] on strong "katie" at bounding box center [264, 286] width 80 height 11
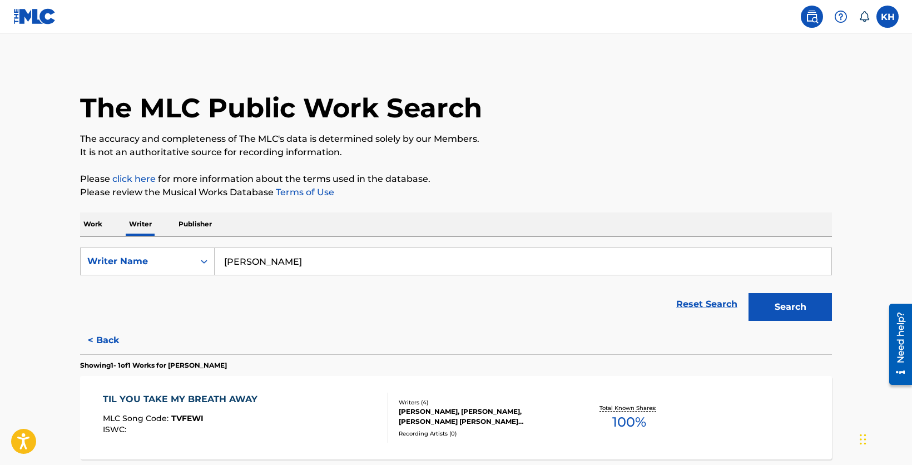
click at [774, 305] on button "Search" at bounding box center [789, 307] width 83 height 28
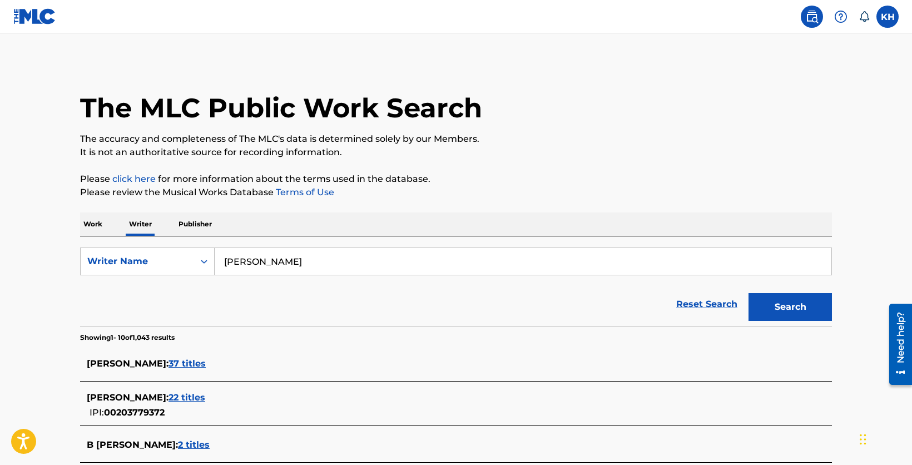
click at [173, 367] on span "37 titles" at bounding box center [186, 363] width 37 height 11
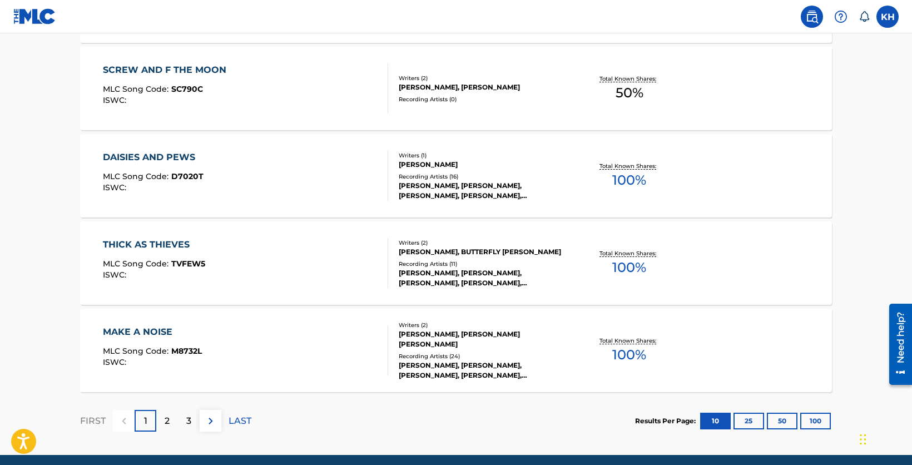
scroll to position [857, 0]
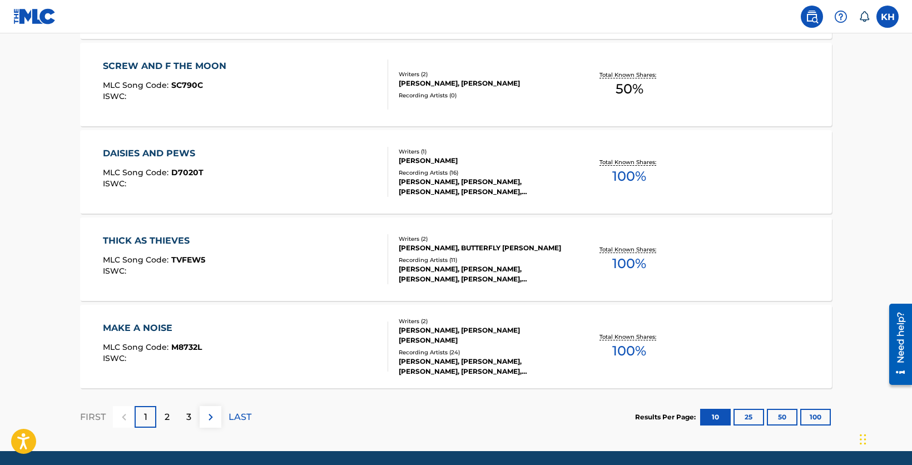
click at [175, 237] on div "THICK AS THIEVES" at bounding box center [154, 240] width 102 height 13
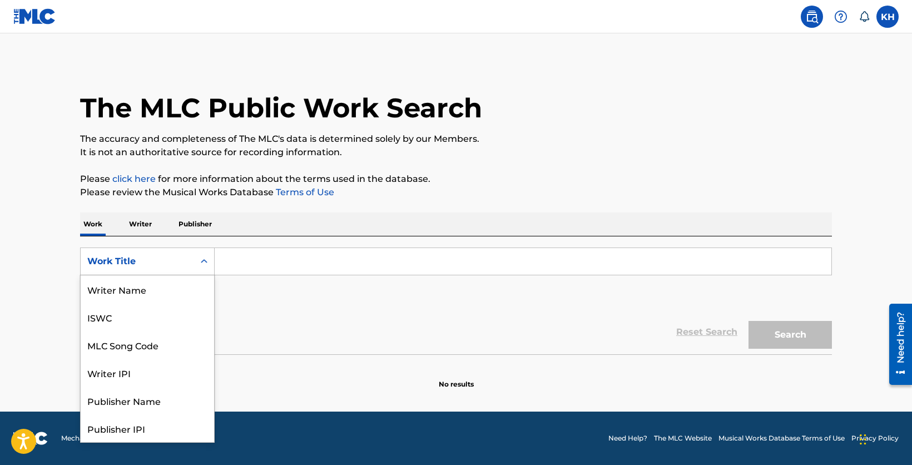
click at [208, 262] on icon "Search Form" at bounding box center [203, 261] width 11 height 11
click at [155, 320] on div "Writer IPI" at bounding box center [147, 317] width 133 height 28
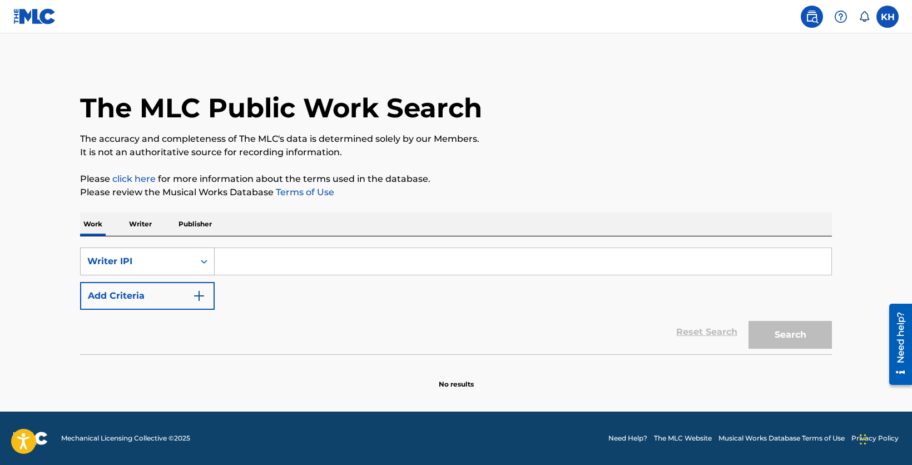
click at [200, 262] on icon "Search Form" at bounding box center [203, 261] width 11 height 11
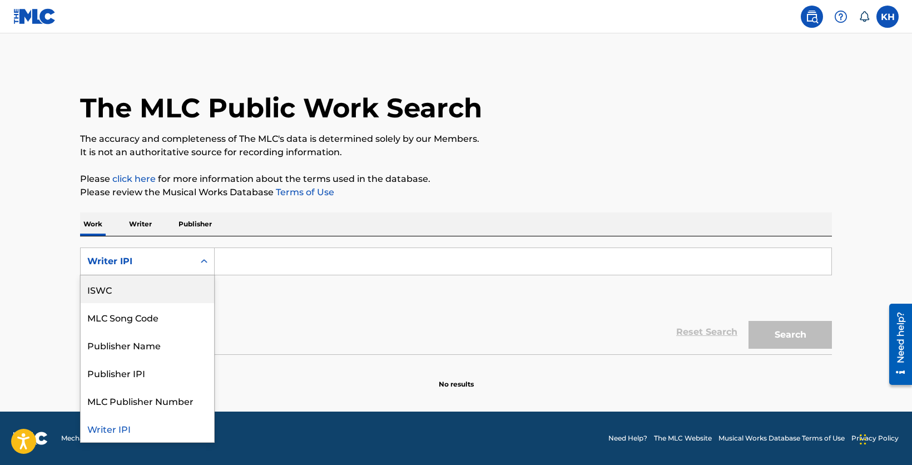
click at [133, 223] on p "Writer" at bounding box center [140, 223] width 29 height 23
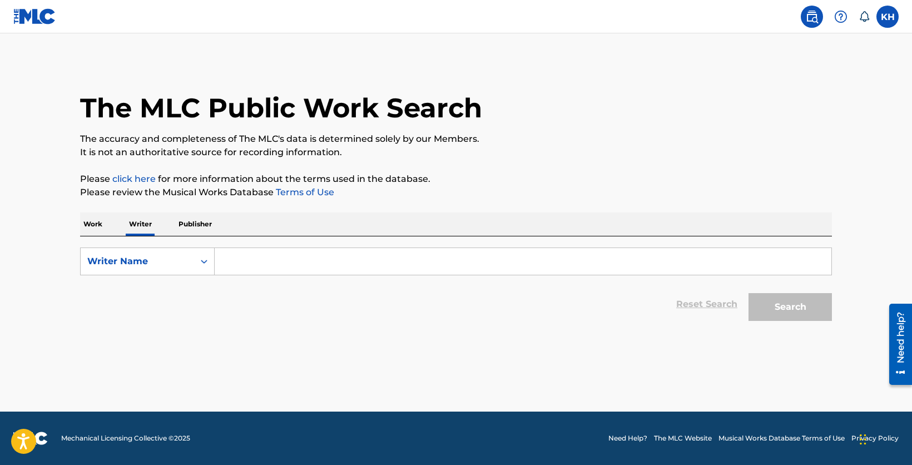
click at [244, 262] on input "Search Form" at bounding box center [523, 261] width 617 height 27
type input "J"
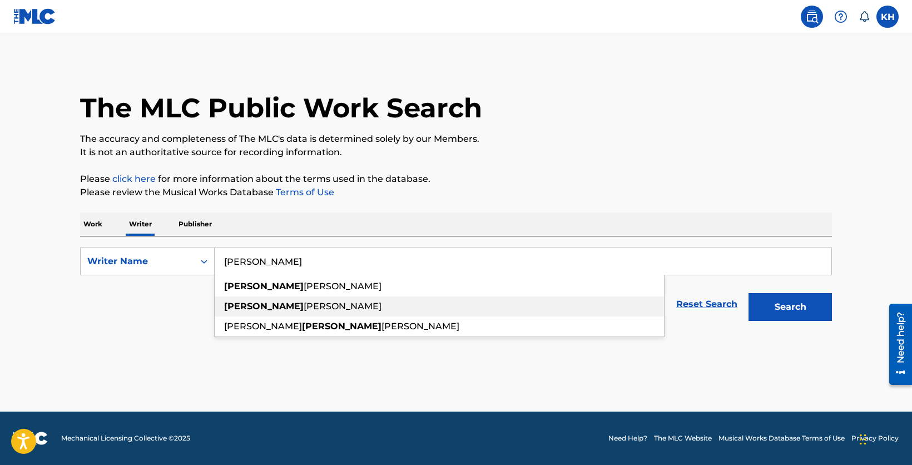
click at [259, 312] on div "[PERSON_NAME]" at bounding box center [439, 306] width 449 height 20
type input "[PERSON_NAME]"
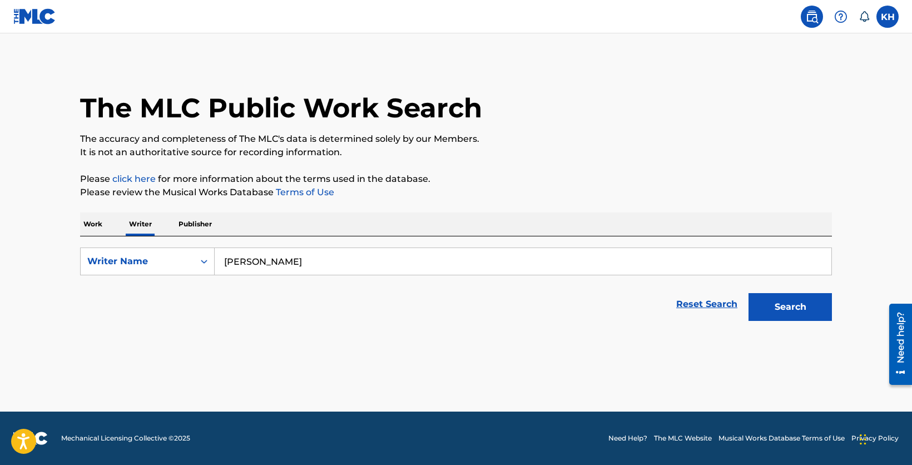
click at [791, 294] on button "Search" at bounding box center [789, 307] width 83 height 28
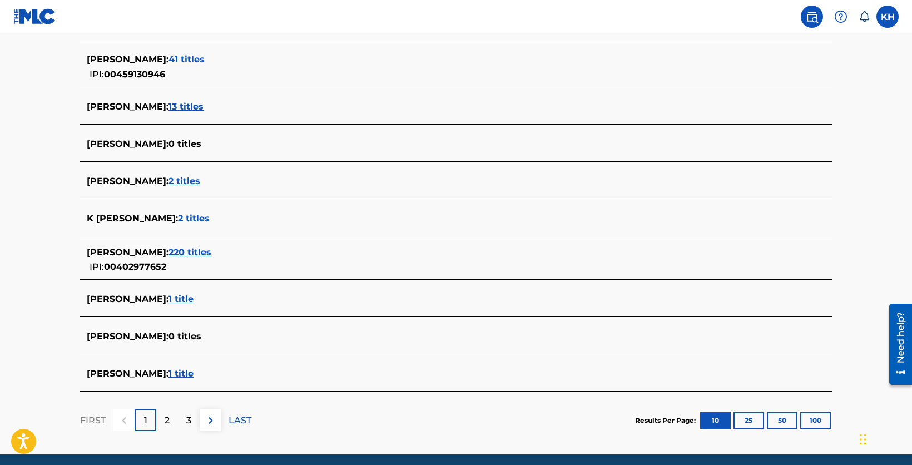
scroll to position [339, 0]
click at [211, 251] on span "220 titles" at bounding box center [189, 251] width 43 height 11
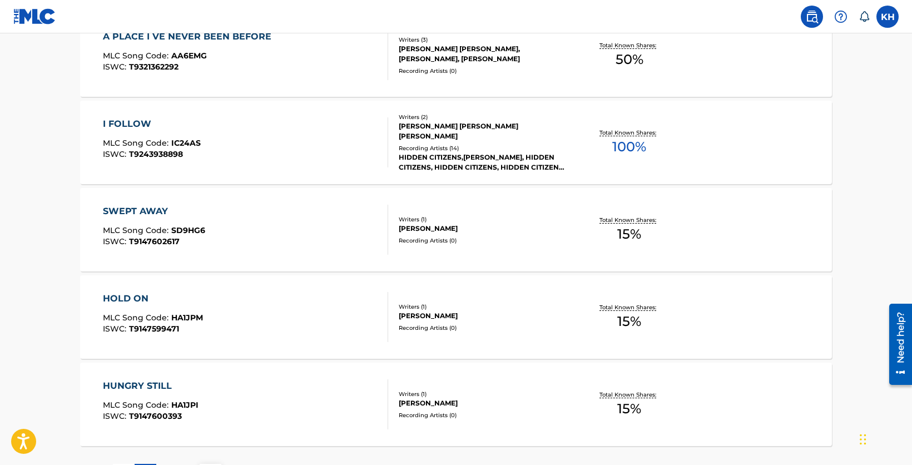
scroll to position [799, 0]
click at [128, 299] on div "HOLD ON" at bounding box center [153, 297] width 100 height 13
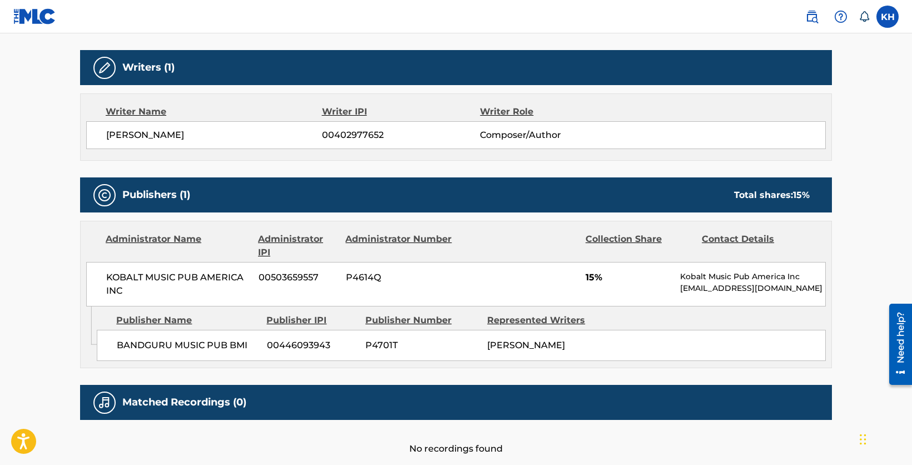
scroll to position [342, 0]
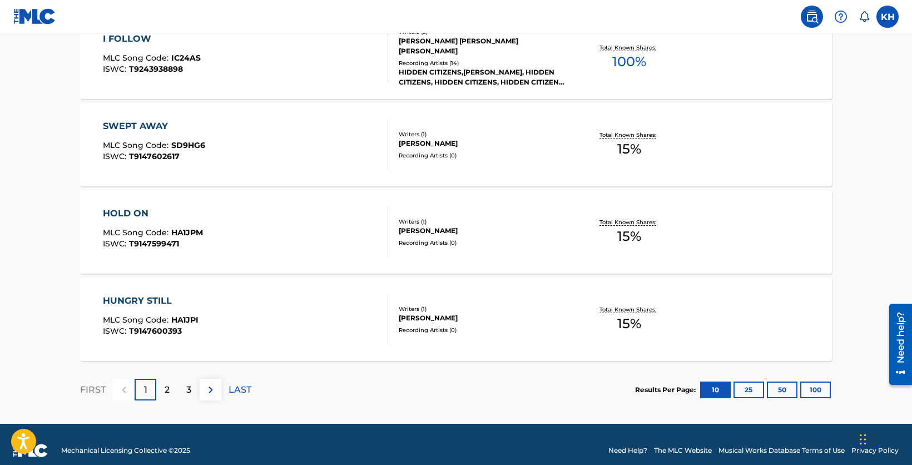
scroll to position [896, 0]
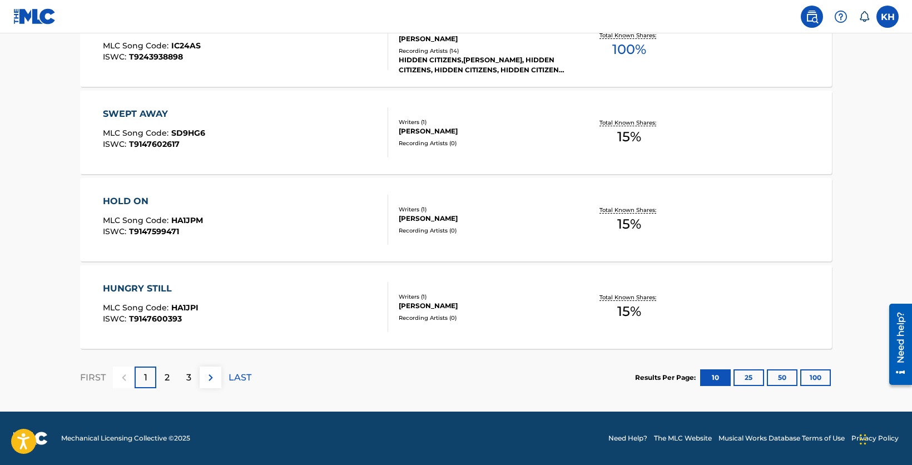
click at [168, 377] on p "2" at bounding box center [167, 377] width 5 height 13
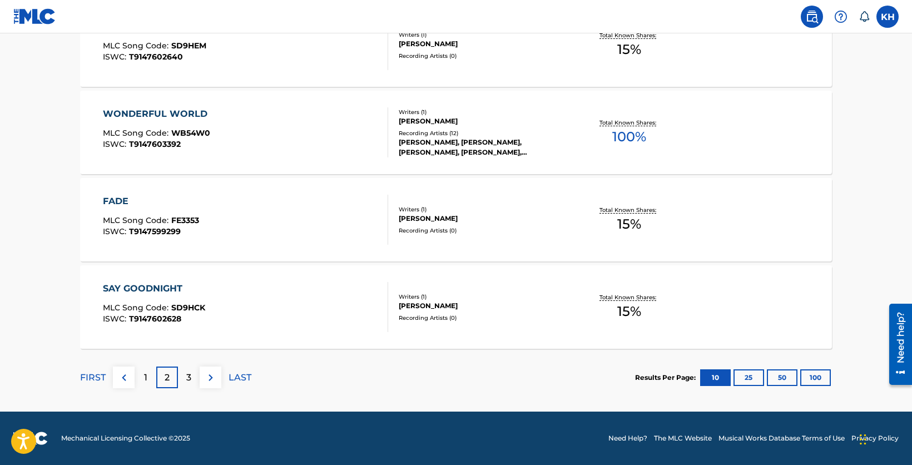
click at [188, 381] on p "3" at bounding box center [188, 377] width 5 height 13
